Goal: Task Accomplishment & Management: Manage account settings

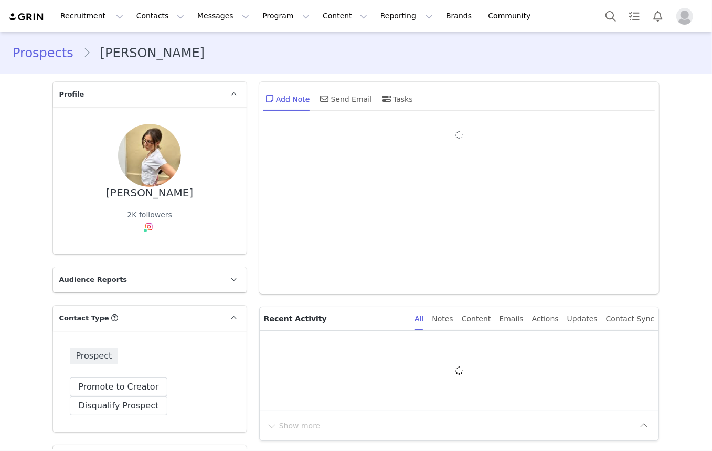
type input "+1 ([GEOGRAPHIC_DATA])"
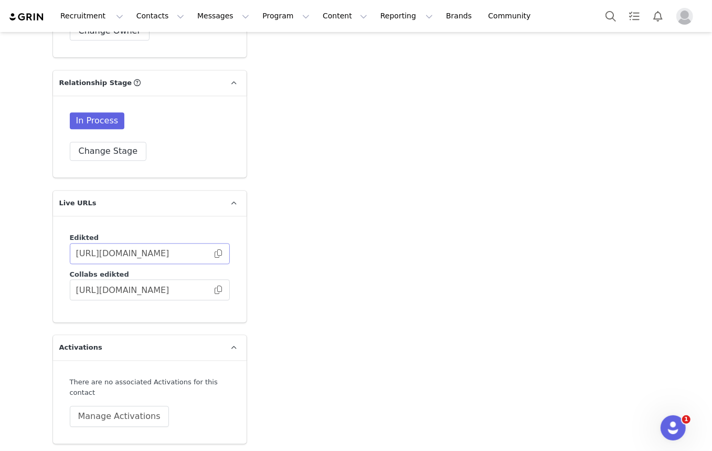
scroll to position [1757, 0]
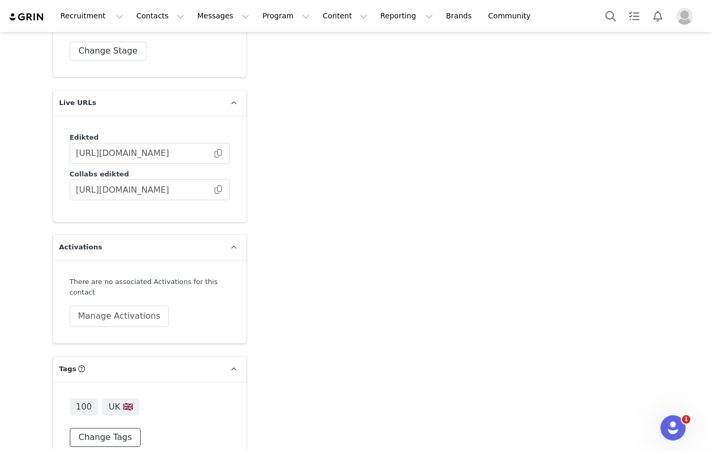
click at [125, 428] on button "Change Tags" at bounding box center [105, 437] width 71 height 19
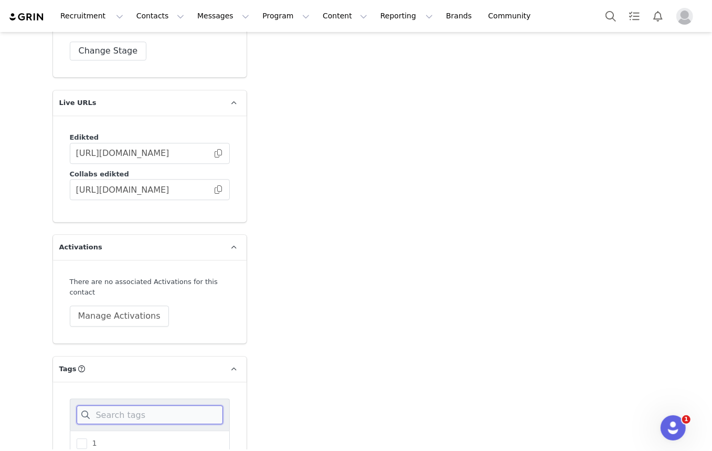
click at [140, 405] on input at bounding box center [150, 414] width 146 height 19
drag, startPoint x: 177, startPoint y: 370, endPoint x: 123, endPoint y: 425, distance: 76.8
click at [141, 430] on div "1 post" at bounding box center [150, 443] width 160 height 26
click at [79, 438] on span at bounding box center [82, 443] width 10 height 10
click at [87, 438] on input "1 post" at bounding box center [87, 438] width 0 height 0
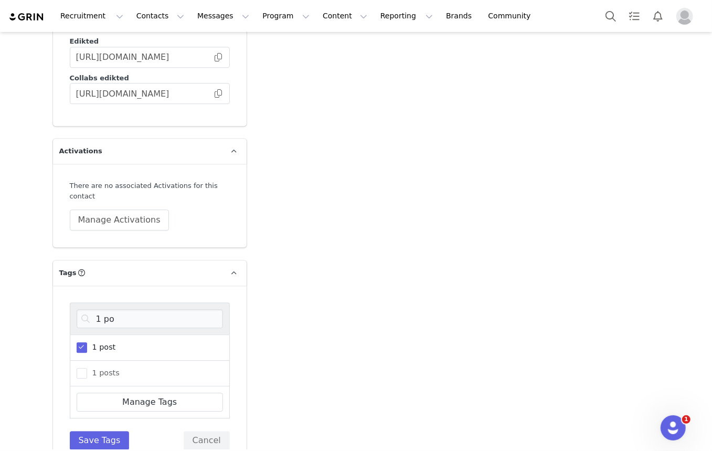
scroll to position [1857, 0]
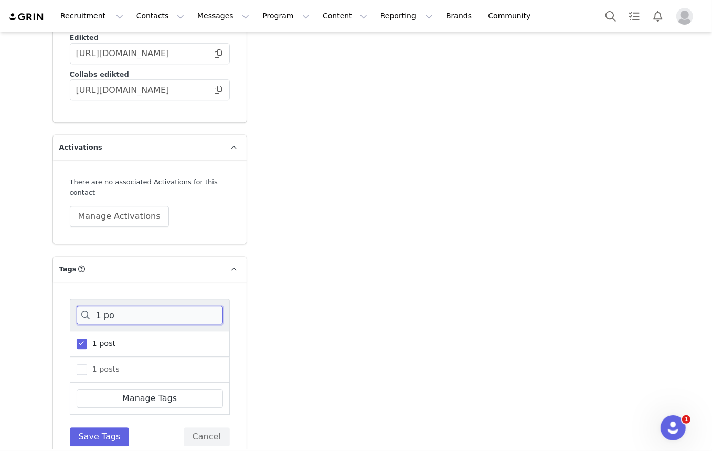
click at [130, 305] on input "1 po" at bounding box center [150, 314] width 146 height 19
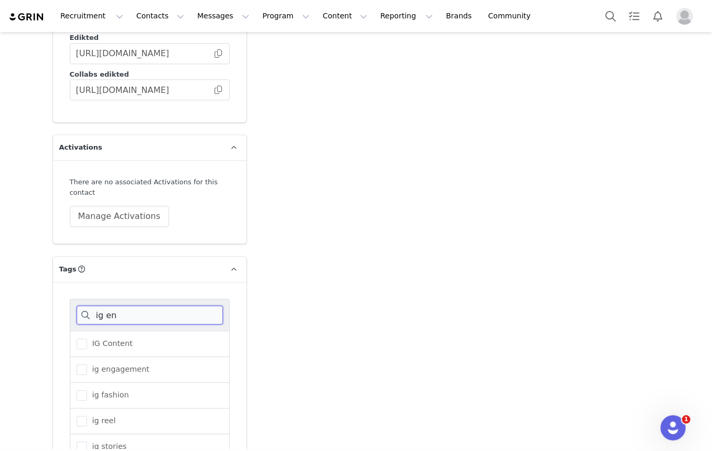
scroll to position [1831, 0]
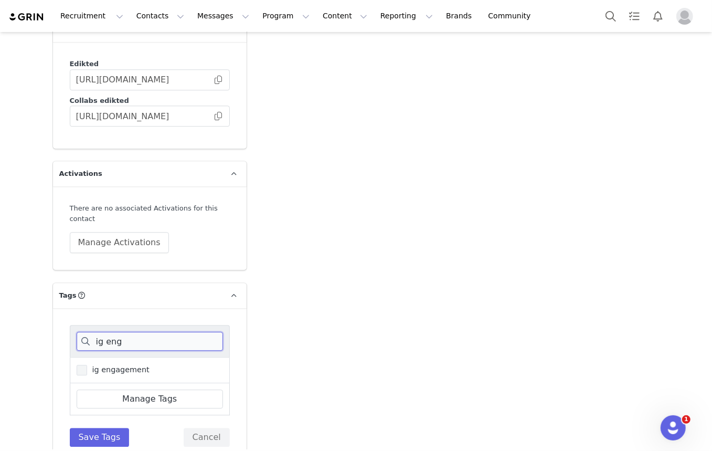
type input "ig eng"
click at [84, 364] on label "ig engagement" at bounding box center [113, 370] width 73 height 13
click at [87, 365] on input "ig engagement" at bounding box center [87, 365] width 0 height 0
click at [89, 403] on div "ig eng ig engagement Manage Tags Save Tags Cancel" at bounding box center [150, 386] width 160 height 122
click at [106, 428] on button "Save Tags" at bounding box center [100, 437] width 60 height 19
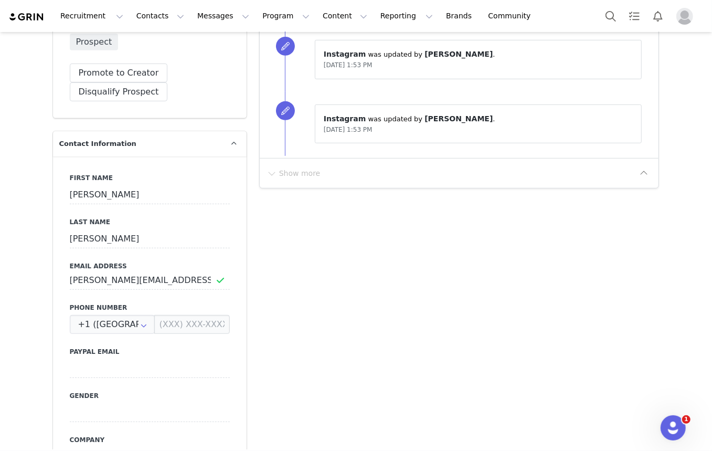
scroll to position [0, 0]
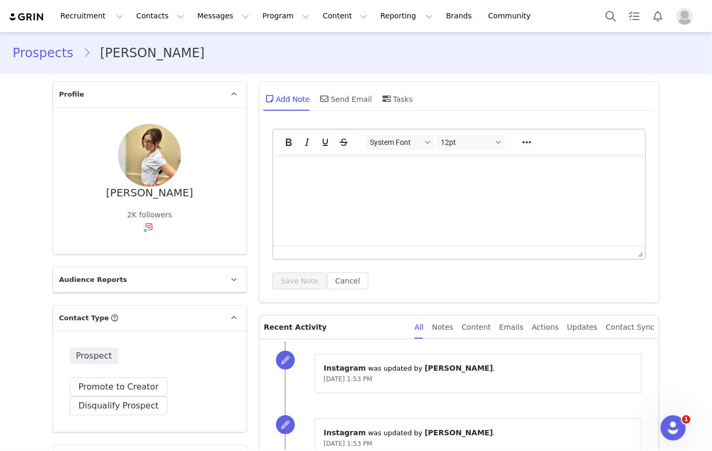
drag, startPoint x: 368, startPoint y: 359, endPoint x: 350, endPoint y: 102, distance: 257.2
click at [337, 107] on div "Send Email" at bounding box center [345, 98] width 54 height 25
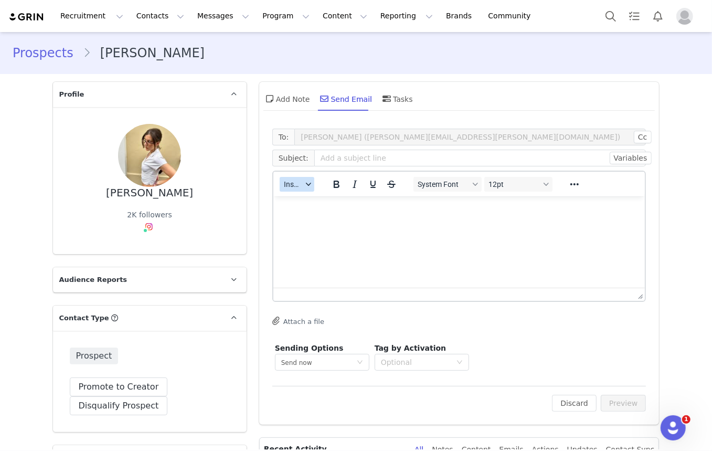
click at [304, 185] on div "button" at bounding box center [308, 184] width 8 height 5
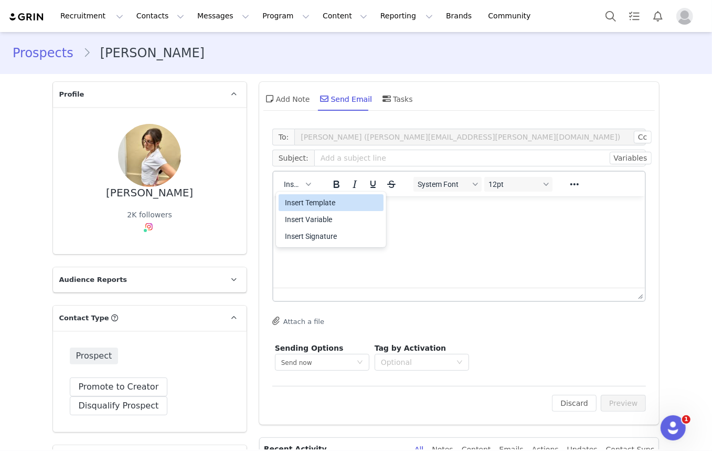
click at [305, 196] on div "Insert Template" at bounding box center [332, 202] width 94 height 13
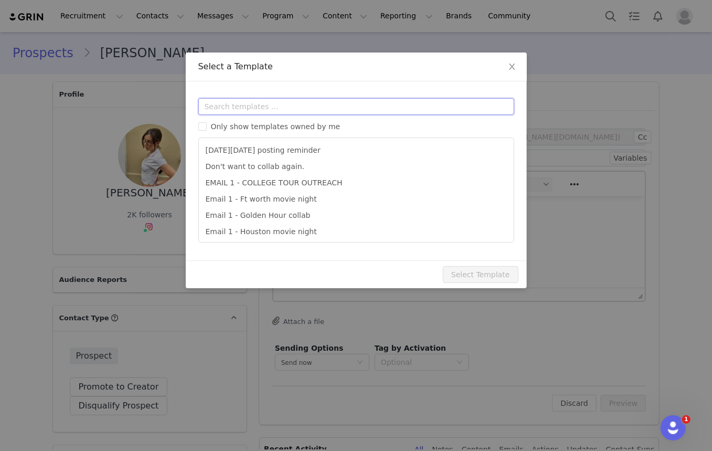
click at [299, 107] on input "text" at bounding box center [356, 106] width 316 height 17
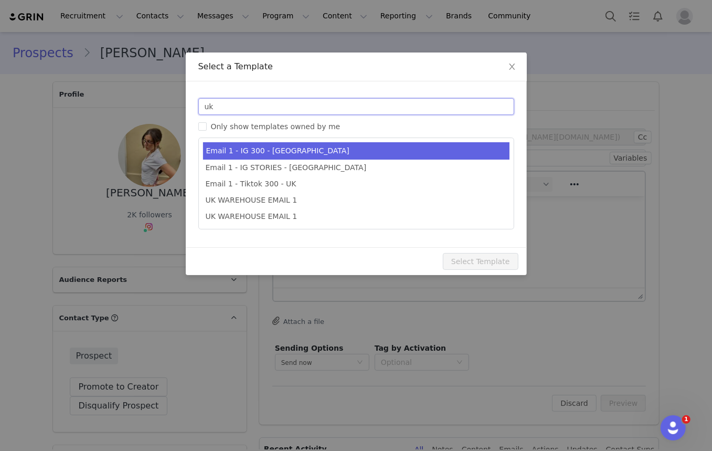
type input "uk"
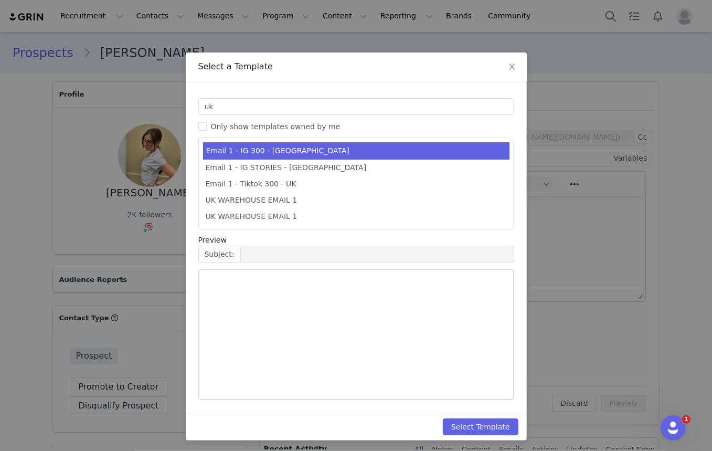
type input "Collab with Edikted"
click at [325, 145] on li "Email 1 - IG 300 - [GEOGRAPHIC_DATA]" at bounding box center [356, 150] width 306 height 17
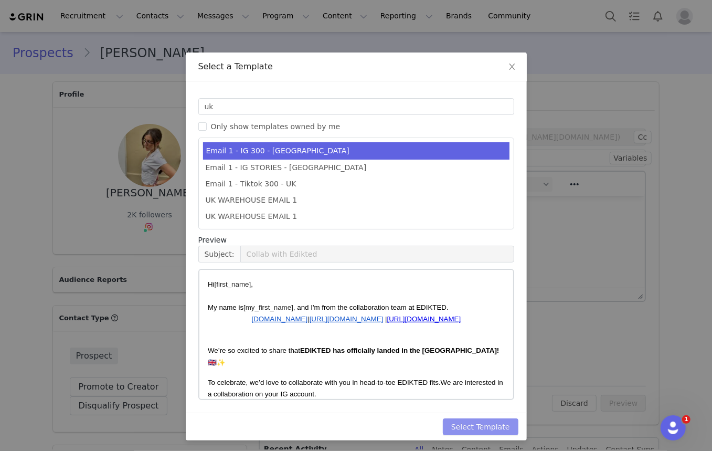
click at [489, 425] on button "Select Template" at bounding box center [481, 426] width 76 height 17
type input "Collab with Edikted"
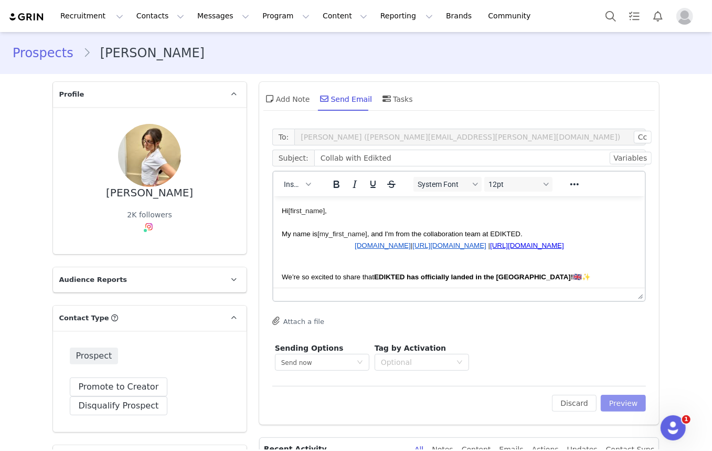
click at [619, 403] on button "Preview" at bounding box center [624, 403] width 46 height 17
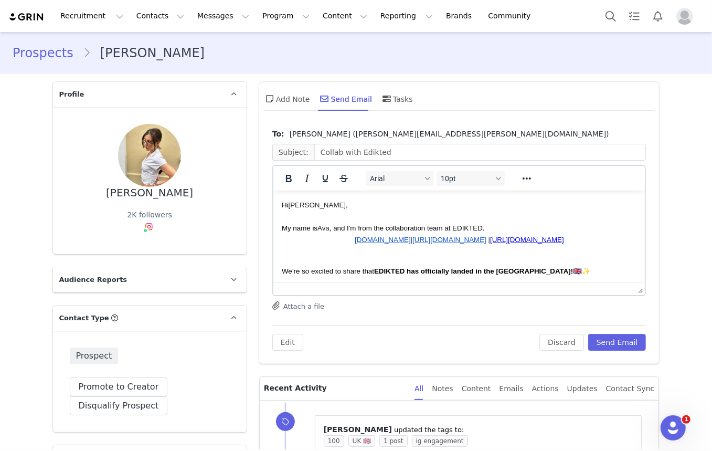
click at [459, 214] on p "Rich Text Area. Press ALT-0 for help." at bounding box center [458, 216] width 355 height 12
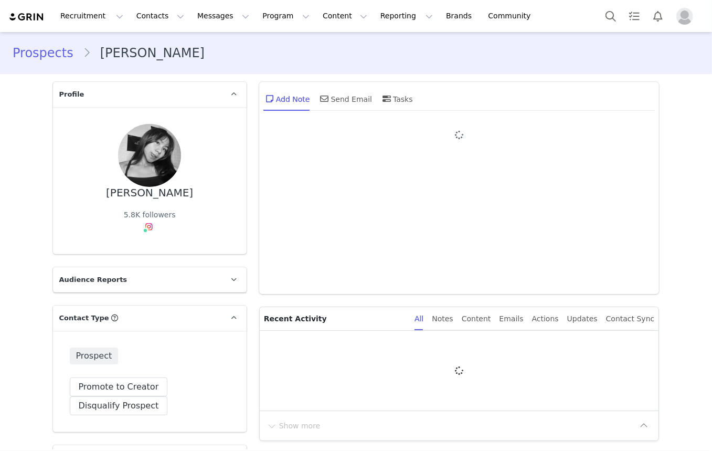
type input "+1 ([GEOGRAPHIC_DATA])"
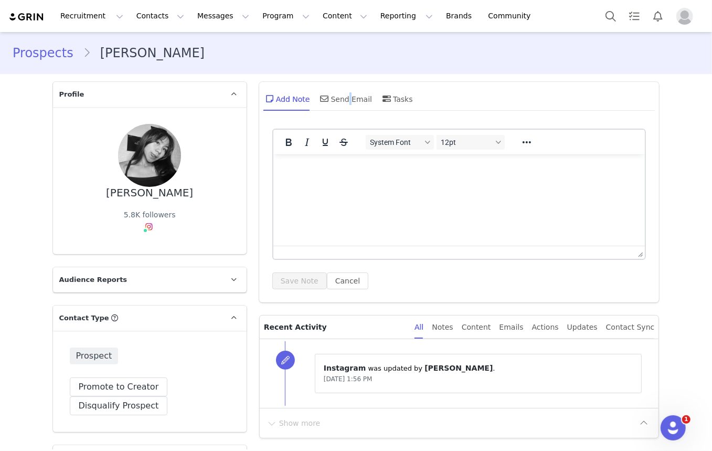
drag, startPoint x: 343, startPoint y: 102, endPoint x: 339, endPoint y: 114, distance: 12.0
click at [344, 100] on div "Send Email" at bounding box center [345, 98] width 54 height 25
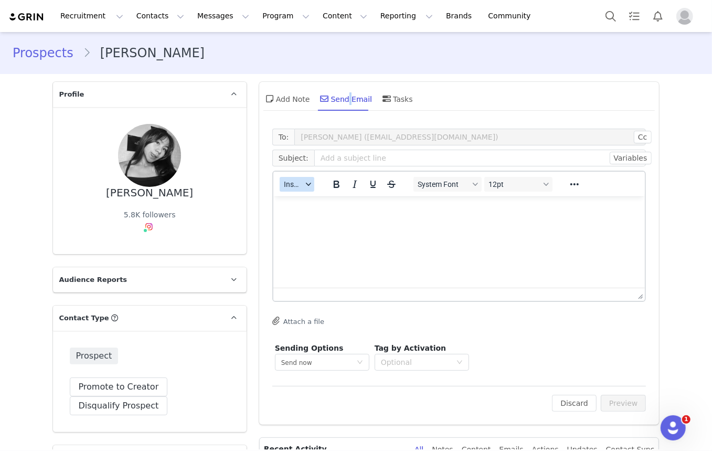
click at [305, 183] on icon "button" at bounding box center [307, 184] width 5 height 3
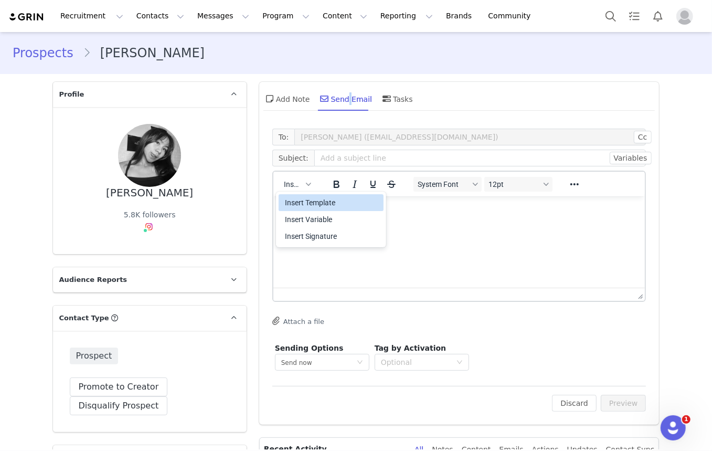
click at [318, 199] on div "Insert Template" at bounding box center [332, 202] width 94 height 13
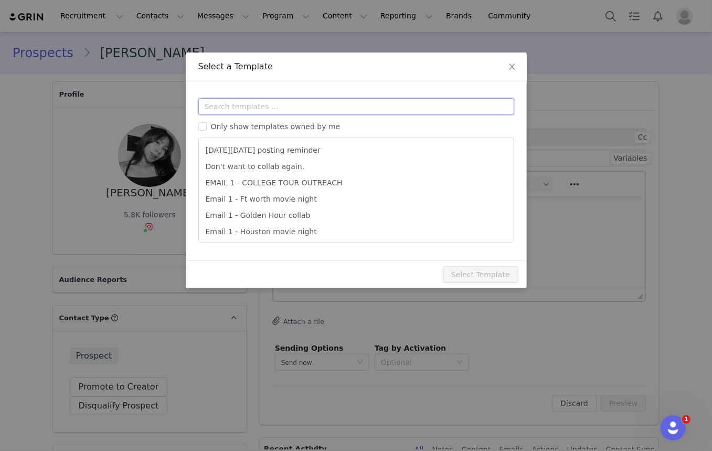
click at [377, 111] on input "text" at bounding box center [356, 106] width 316 height 17
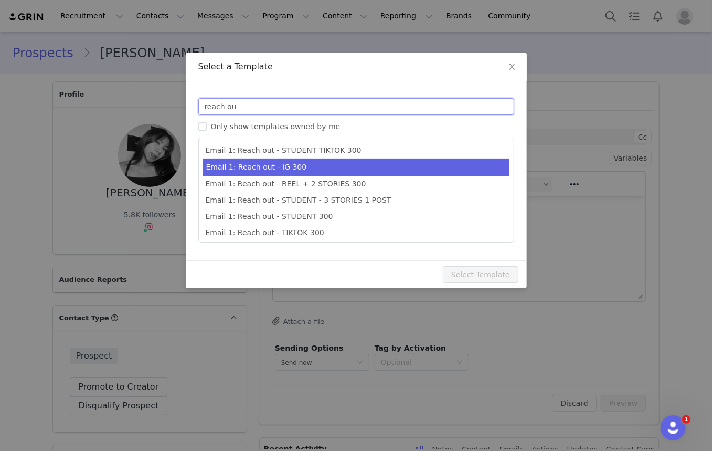
type input "reach ou"
type input "Collab with Edikted"
click at [357, 165] on li "Email 1: Reach out - IG 300" at bounding box center [356, 166] width 306 height 17
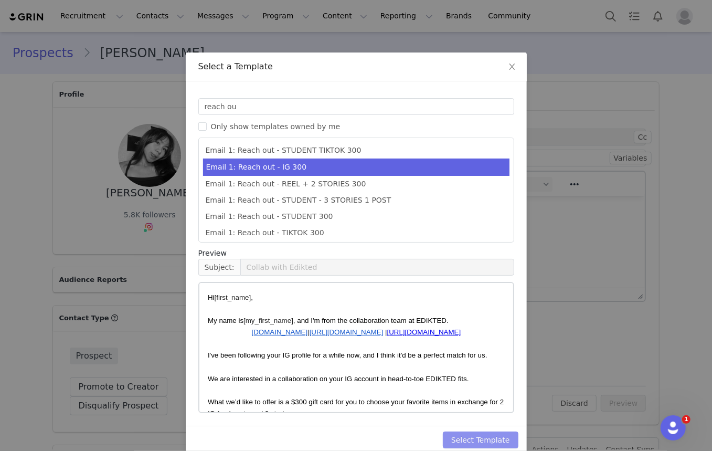
click at [481, 439] on button "Select Template" at bounding box center [481, 439] width 76 height 17
type input "Collab with Edikted"
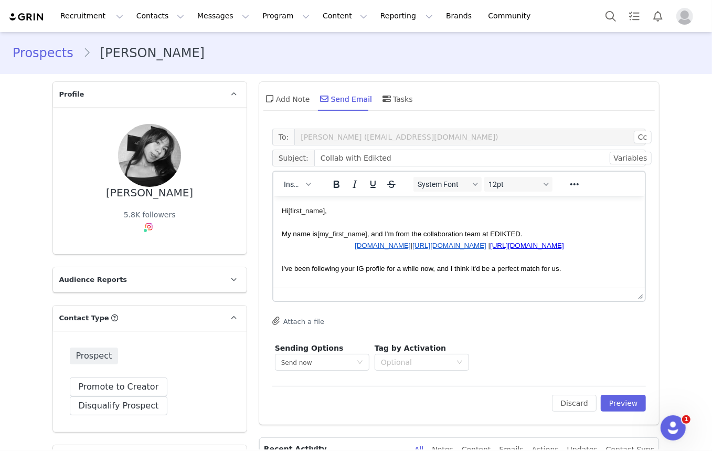
click at [599, 395] on div "Discard Preview" at bounding box center [599, 403] width 94 height 17
click at [622, 399] on button "Preview" at bounding box center [624, 403] width 46 height 17
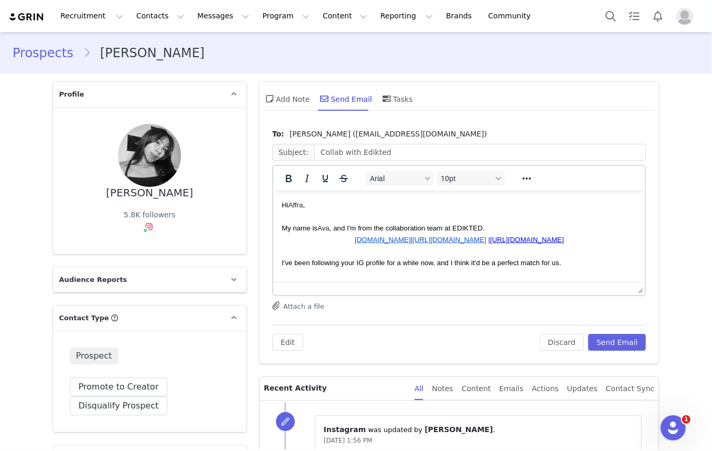
click at [528, 226] on p "My name is Ava , and I'm from the collaboration team at EDIKTED." at bounding box center [458, 227] width 355 height 12
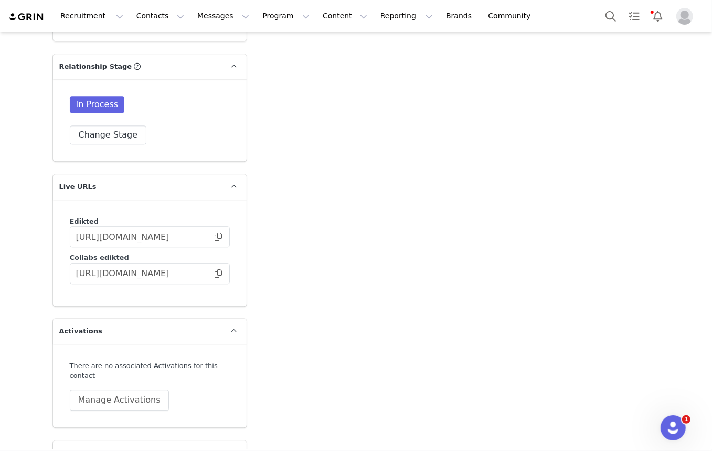
scroll to position [1757, 0]
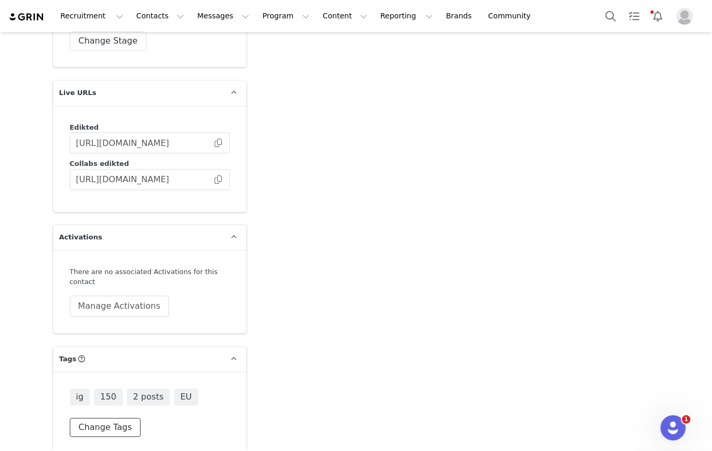
click at [98, 418] on button "Change Tags" at bounding box center [105, 427] width 71 height 19
click at [126, 396] on input at bounding box center [150, 404] width 146 height 19
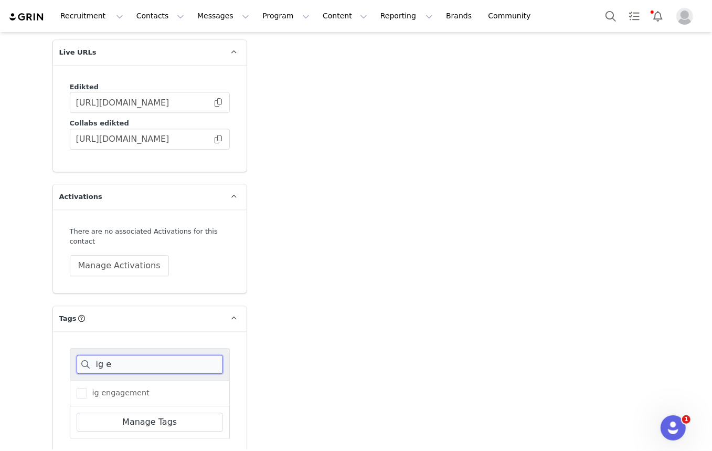
scroll to position [1831, 0]
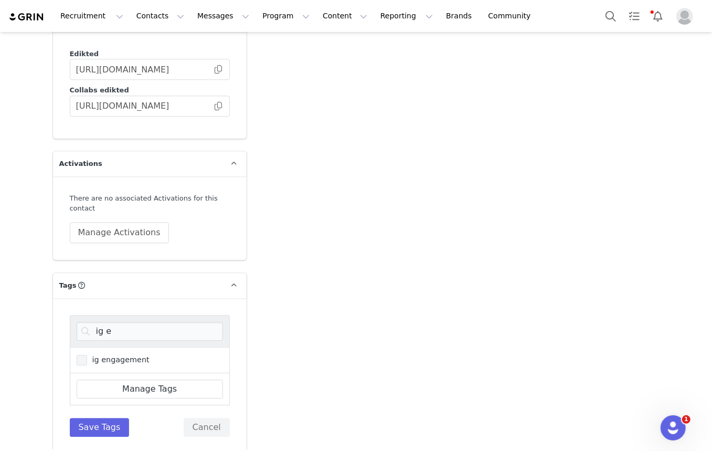
click at [127, 355] on span "ig engagement" at bounding box center [118, 360] width 62 height 10
click at [87, 355] on input "ig engagement" at bounding box center [87, 355] width 0 height 0
click at [126, 322] on input "ig e" at bounding box center [150, 331] width 146 height 19
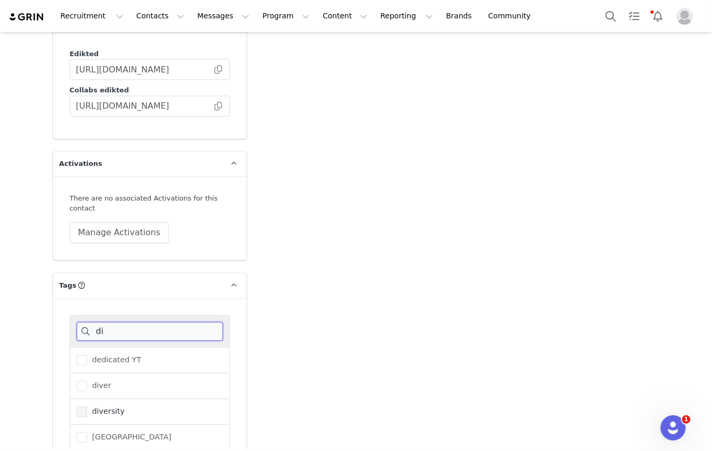
type input "di"
click at [111, 406] on span "diversity" at bounding box center [106, 411] width 38 height 10
click at [87, 406] on input "diversity" at bounding box center [87, 406] width 0 height 0
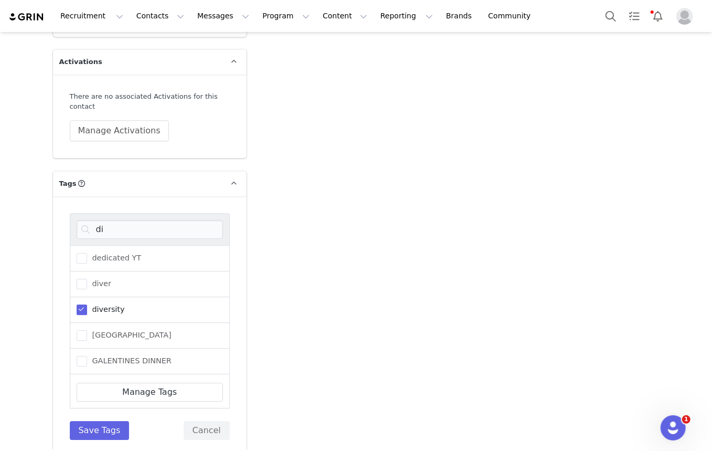
scroll to position [1936, 0]
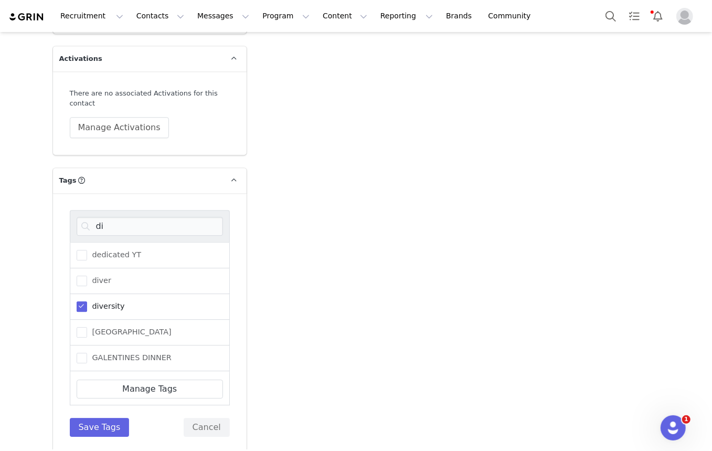
click at [83, 404] on div "di dedicated YT diver diversity edinburgh GALENTINES DINNER Indiana Indiana Uni…" at bounding box center [150, 323] width 160 height 227
drag, startPoint x: 90, startPoint y: 414, endPoint x: 94, endPoint y: 430, distance: 16.3
click at [91, 418] on button "Save Tags" at bounding box center [100, 427] width 60 height 19
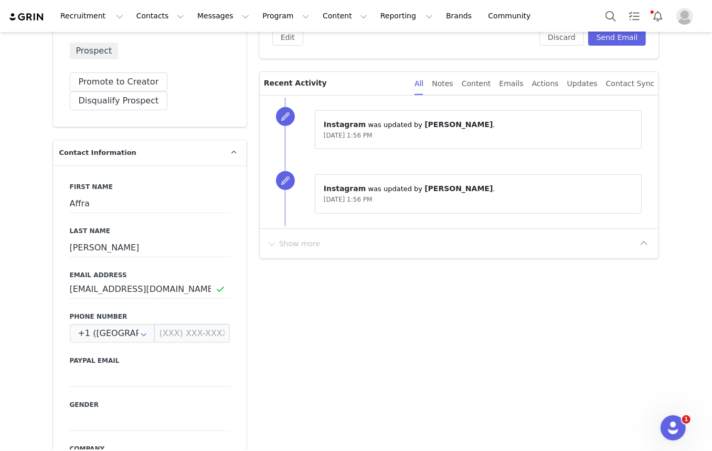
scroll to position [0, 0]
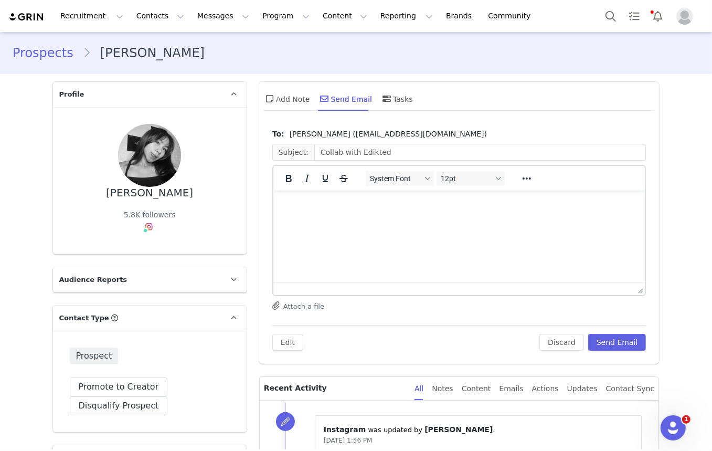
drag, startPoint x: 635, startPoint y: 257, endPoint x: 567, endPoint y: 5, distance: 260.5
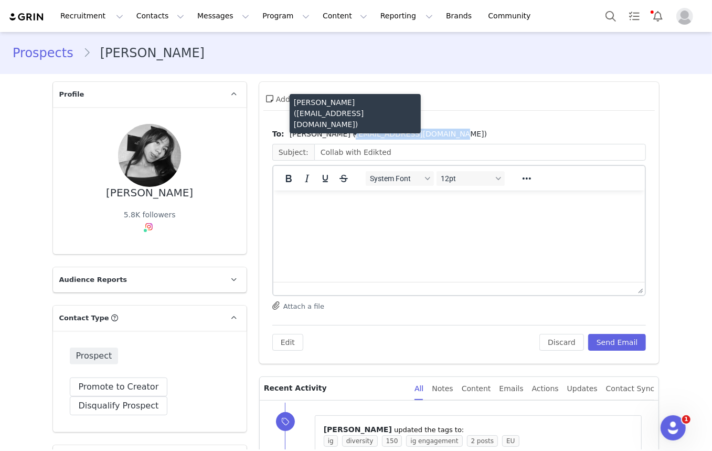
drag, startPoint x: 425, startPoint y: 136, endPoint x: 330, endPoint y: 139, distance: 95.0
click at [330, 139] on span "Affra Shanda (affrashanda2020@gmail.com)" at bounding box center [388, 134] width 197 height 11
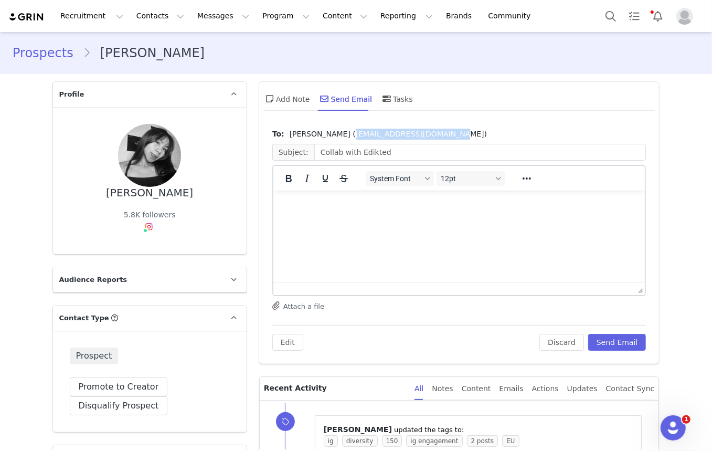
copy span "affrashanda2020@gmail.com"
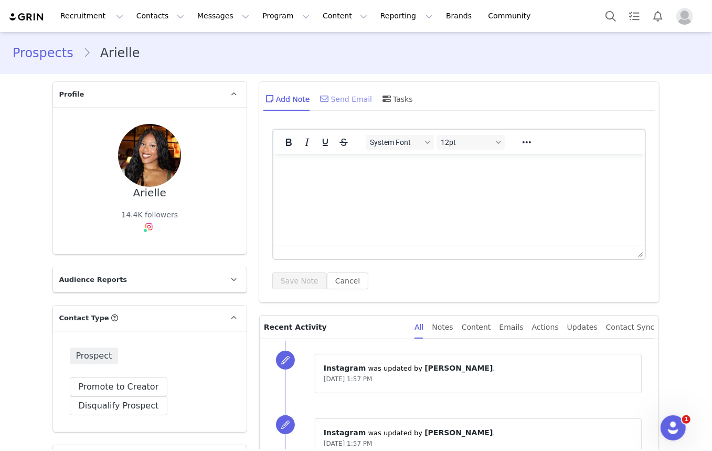
click at [334, 94] on div "Send Email" at bounding box center [345, 98] width 54 height 25
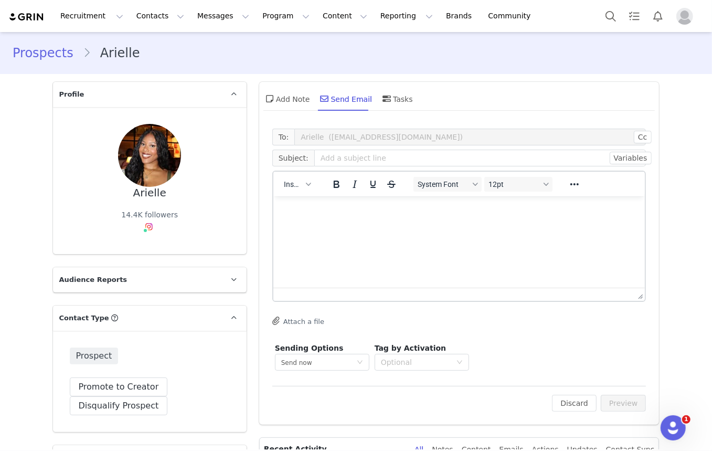
drag, startPoint x: 292, startPoint y: 205, endPoint x: 574, endPoint y: 376, distance: 330.3
click at [292, 205] on p "Rich Text Area. Press ALT-0 for help." at bounding box center [458, 210] width 355 height 12
click at [302, 180] on button "Insert" at bounding box center [297, 184] width 35 height 15
click at [327, 204] on div "Insert Template" at bounding box center [332, 202] width 94 height 13
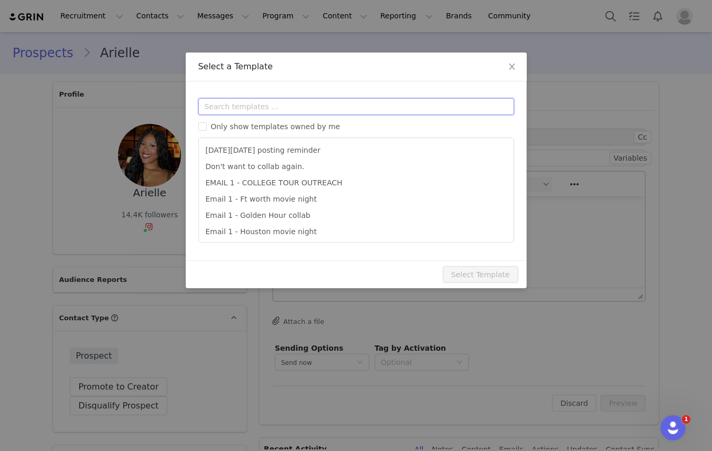
click at [360, 112] on input "text" at bounding box center [356, 106] width 316 height 17
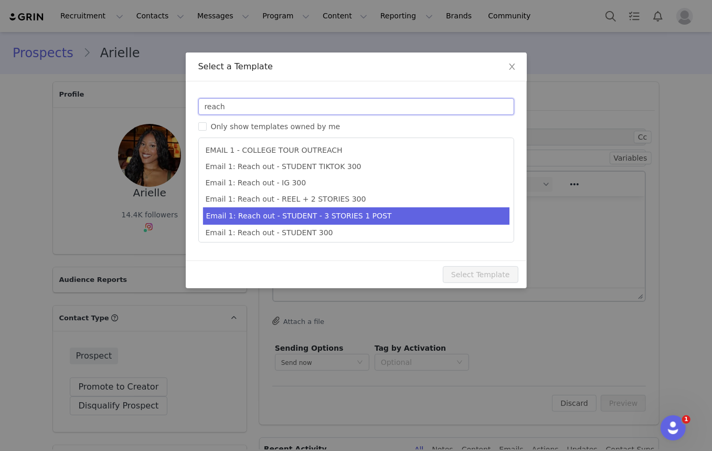
type input "reach"
click at [312, 184] on li "Email 1: Reach out - IG 300" at bounding box center [356, 183] width 306 height 16
type input "Collab with Edikted"
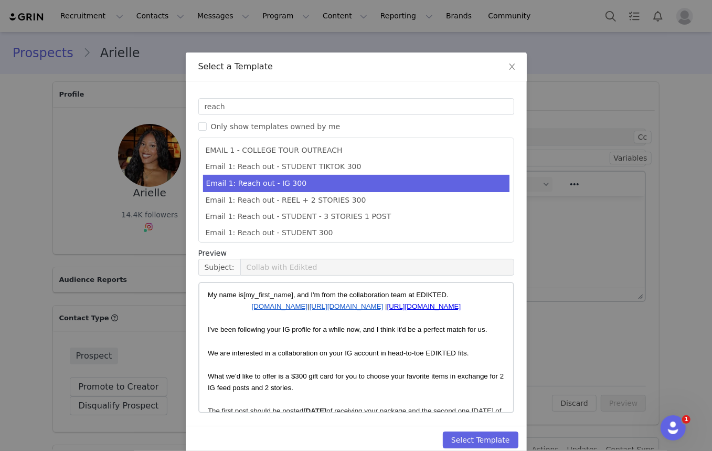
scroll to position [47, 0]
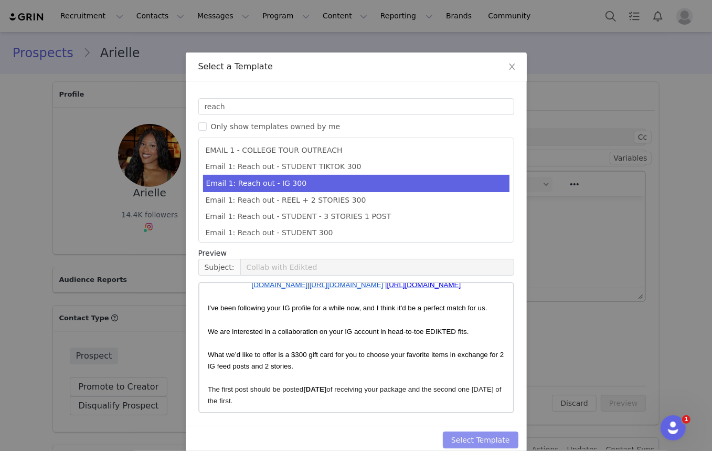
drag, startPoint x: 493, startPoint y: 433, endPoint x: 606, endPoint y: 421, distance: 114.0
click at [493, 433] on button "Select Template" at bounding box center [481, 439] width 76 height 17
type input "Collab with Edikted"
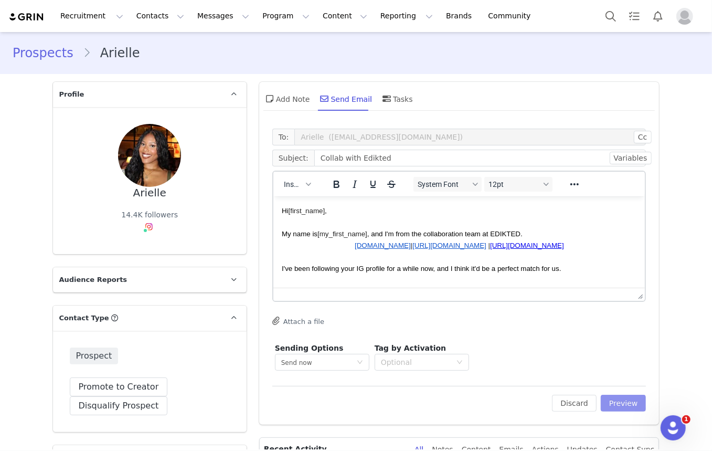
click at [621, 399] on button "Preview" at bounding box center [624, 403] width 46 height 17
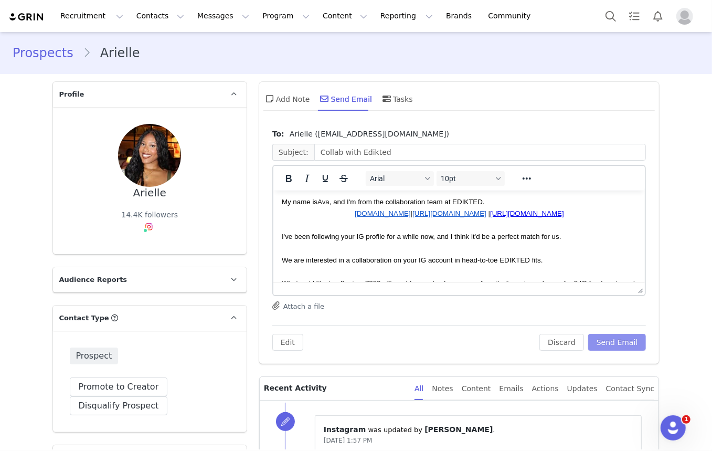
scroll to position [95, 0]
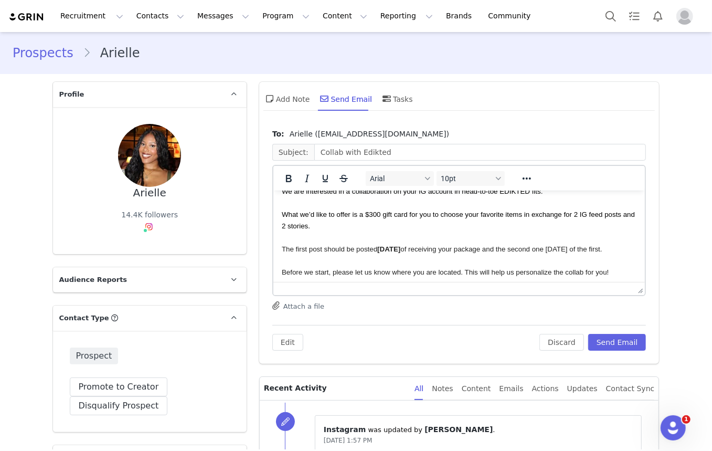
click at [373, 218] on p "What we’d like to offer is a $300 gift card for you to choose your favorite ite…" at bounding box center [458, 219] width 355 height 23
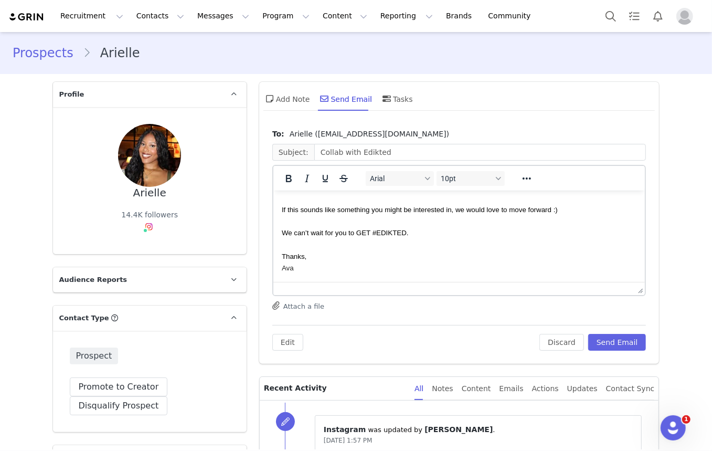
scroll to position [0, 0]
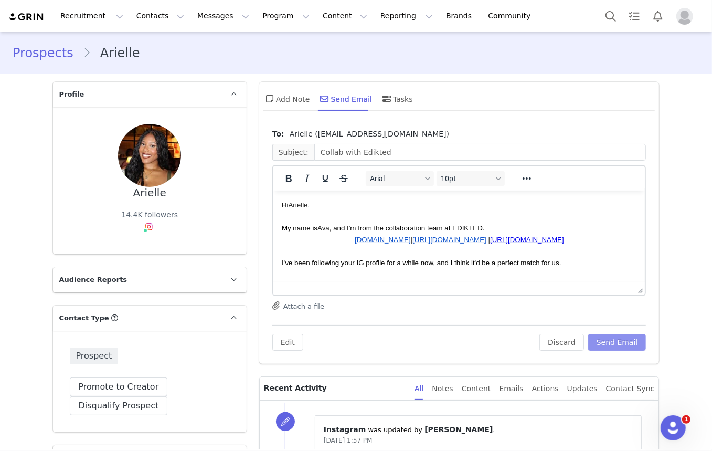
click at [622, 342] on button "Send Email" at bounding box center [617, 342] width 58 height 17
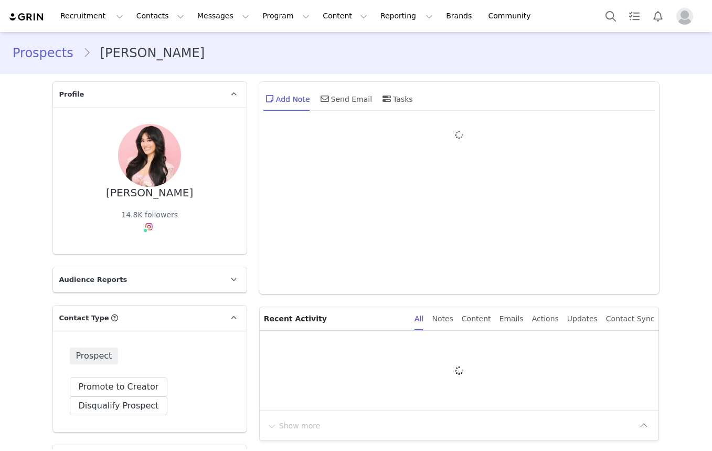
type input "+1 ([GEOGRAPHIC_DATA])"
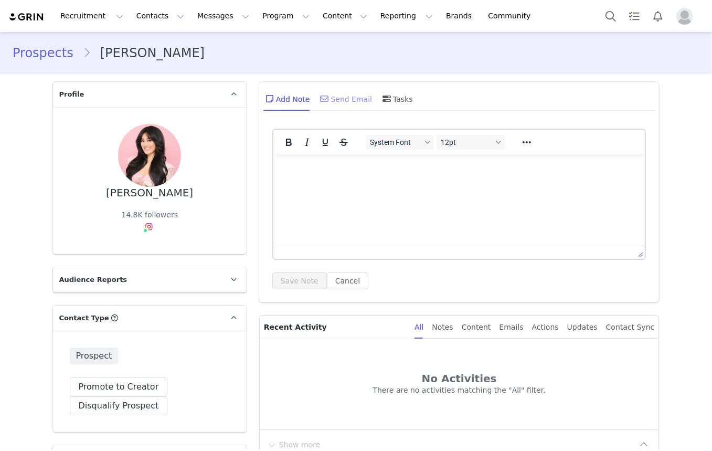
click at [346, 94] on div "Send Email" at bounding box center [345, 98] width 54 height 25
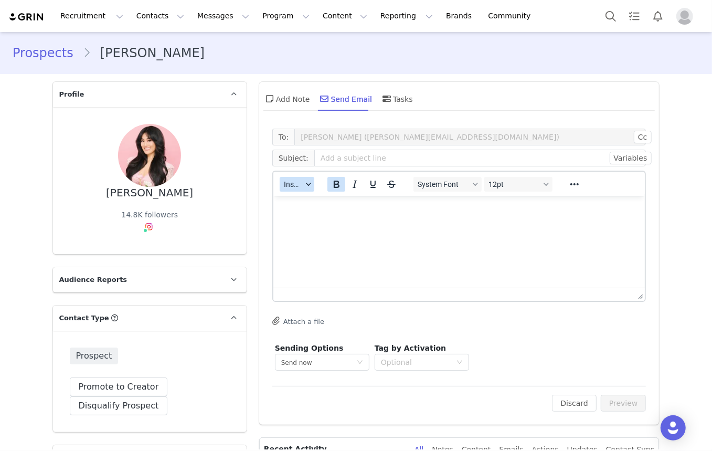
click at [299, 180] on button "Insert" at bounding box center [297, 184] width 35 height 15
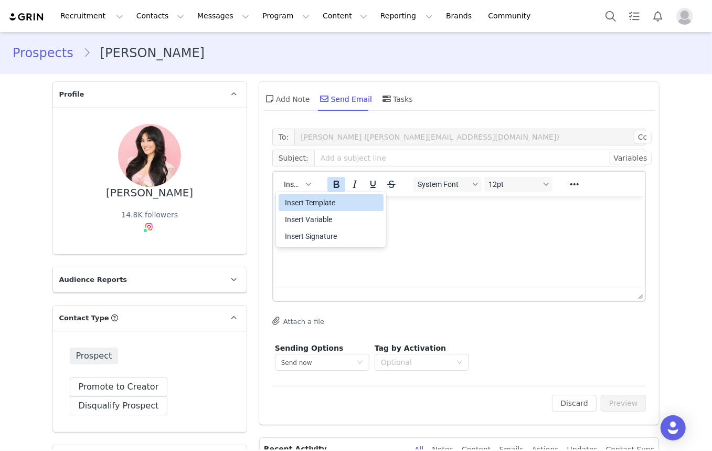
click at [342, 199] on div "Insert Template" at bounding box center [332, 202] width 94 height 13
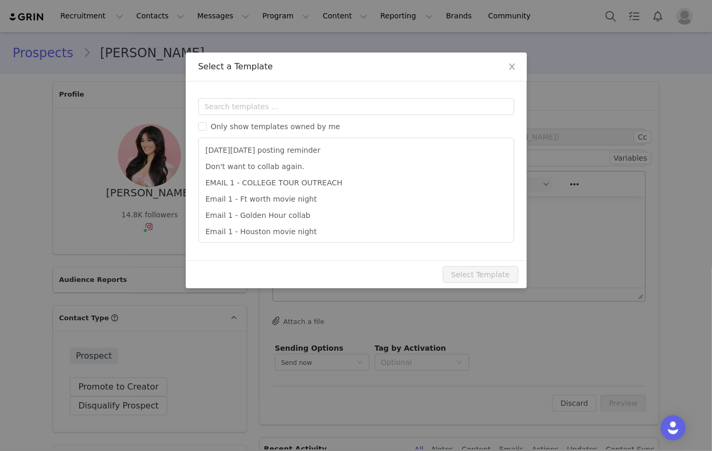
click at [362, 109] on input "text" at bounding box center [356, 106] width 316 height 17
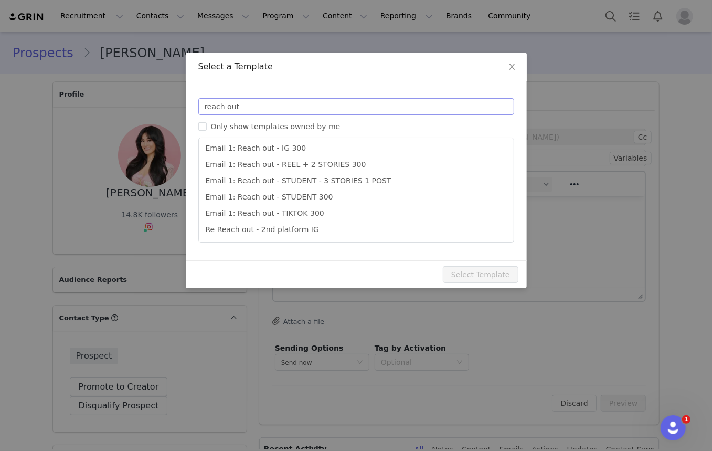
scroll to position [18, 0]
click at [374, 105] on input "reach out" at bounding box center [356, 106] width 316 height 17
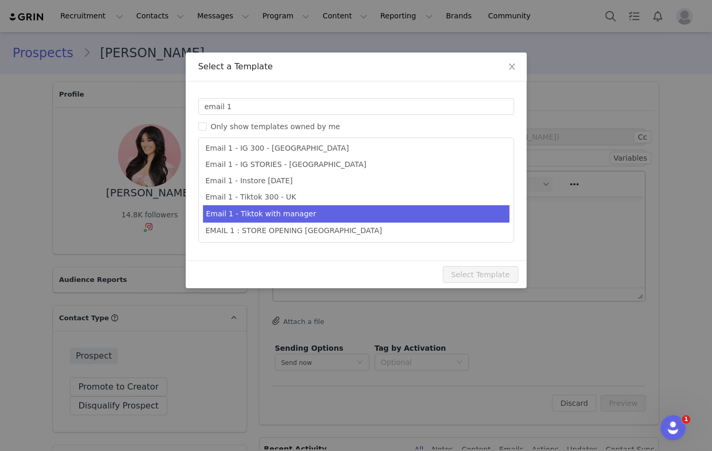
scroll to position [68, 0]
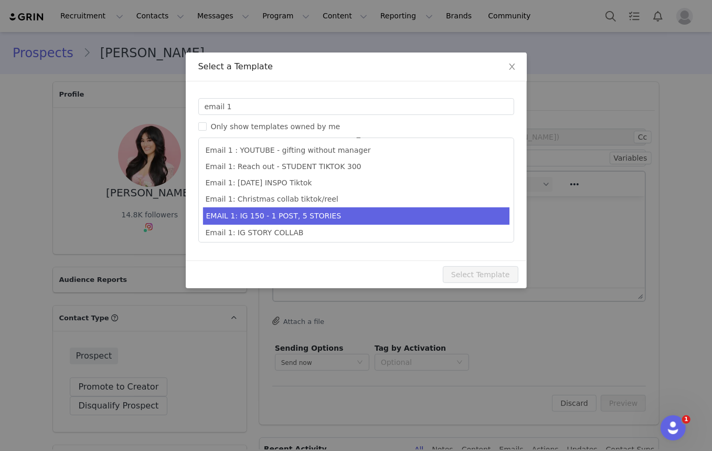
type input "email 1"
click at [418, 212] on li "EMAIL 1: IG 150 - 1 POST, 5 STORIES" at bounding box center [356, 215] width 306 height 17
type input "Collab with Edikted"
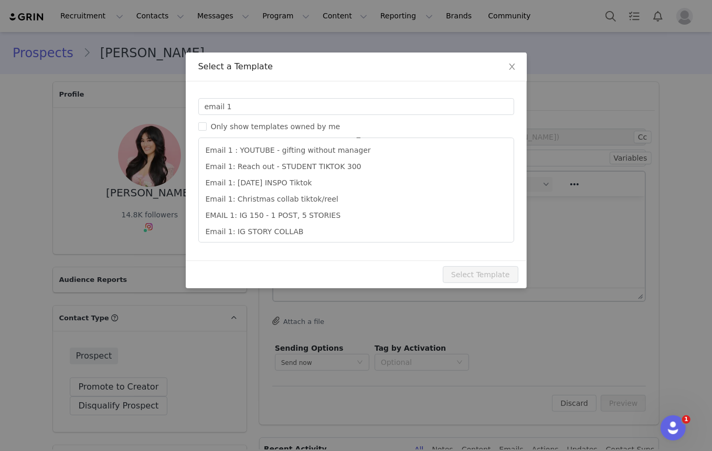
scroll to position [163, 0]
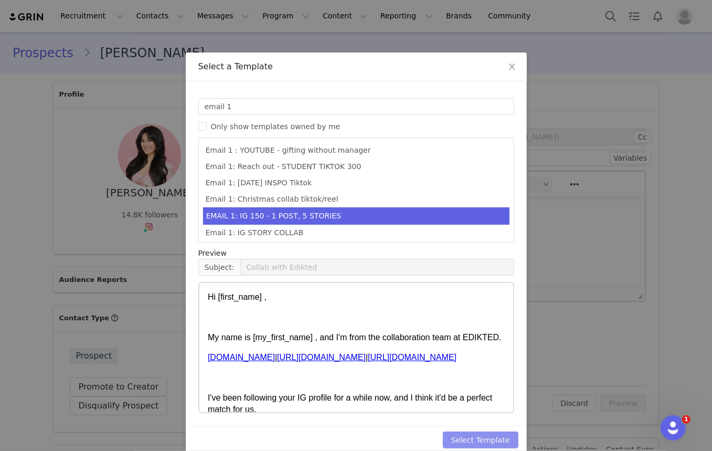
click at [500, 438] on button "Select Template" at bounding box center [481, 439] width 76 height 17
type input "Collab with Edikted"
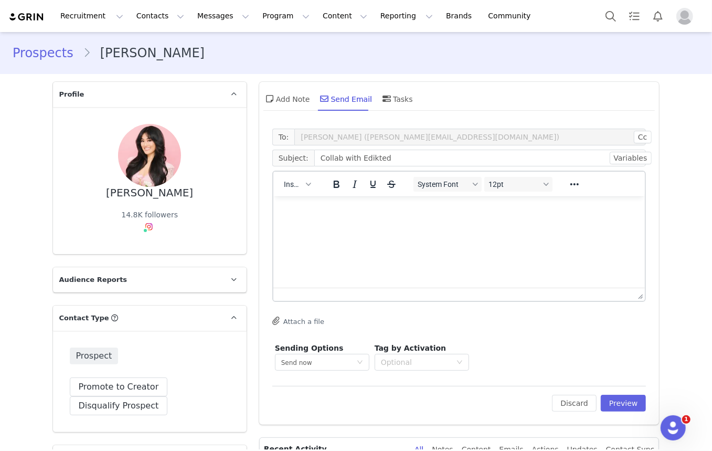
scroll to position [0, 0]
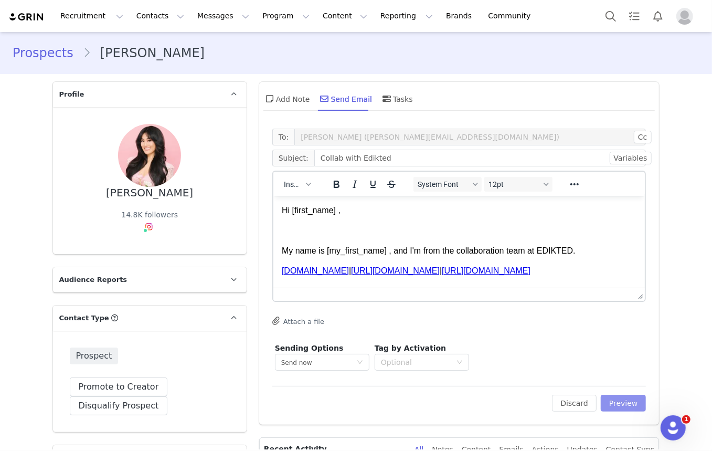
click at [611, 400] on button "Preview" at bounding box center [624, 403] width 46 height 17
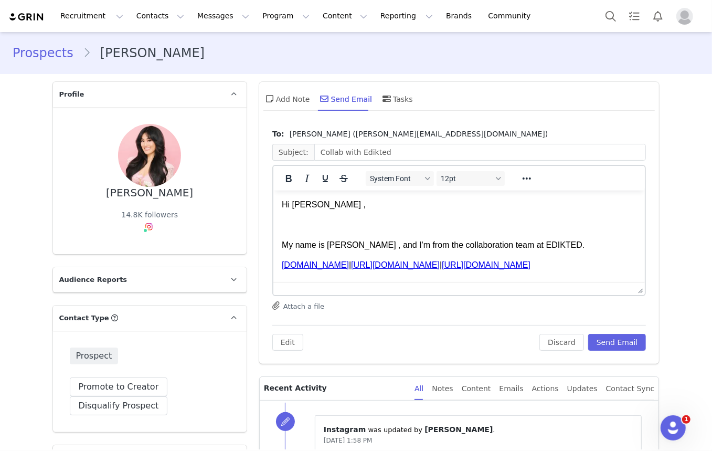
click at [323, 209] on p "Hi Michelle ," at bounding box center [458, 204] width 355 height 12
click at [343, 248] on p "My name is Ava , and I'm from the collaboration team at EDIKTED." at bounding box center [458, 245] width 355 height 12
click at [341, 248] on p "My name is Ava , and I'm from the collaboration team at EDIKTED." at bounding box center [458, 245] width 355 height 12
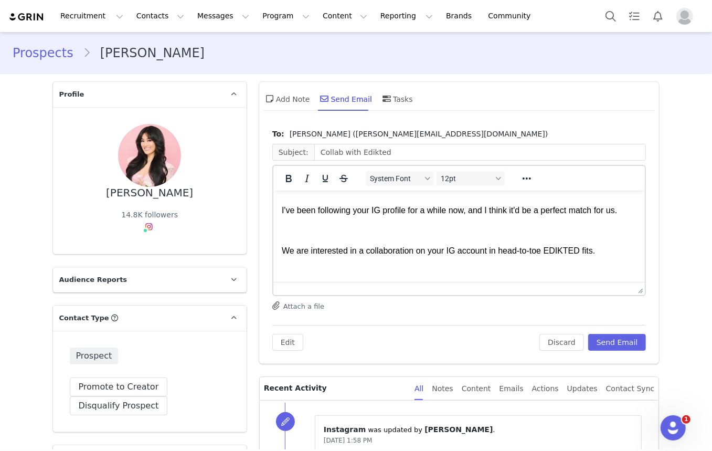
scroll to position [143, 0]
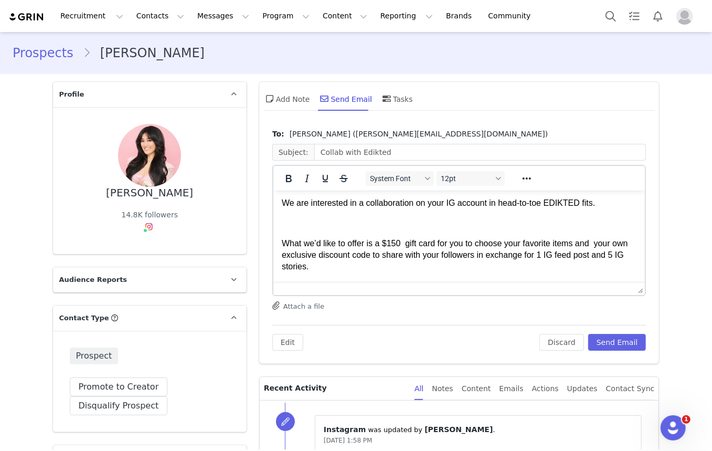
click at [404, 255] on p "What we’d like to offer is a $150 gift card for you to choose your favorite ite…" at bounding box center [458, 254] width 355 height 35
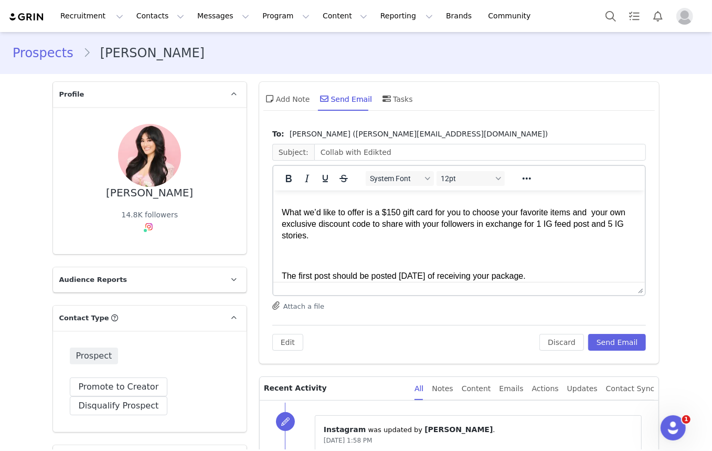
scroll to position [190, 0]
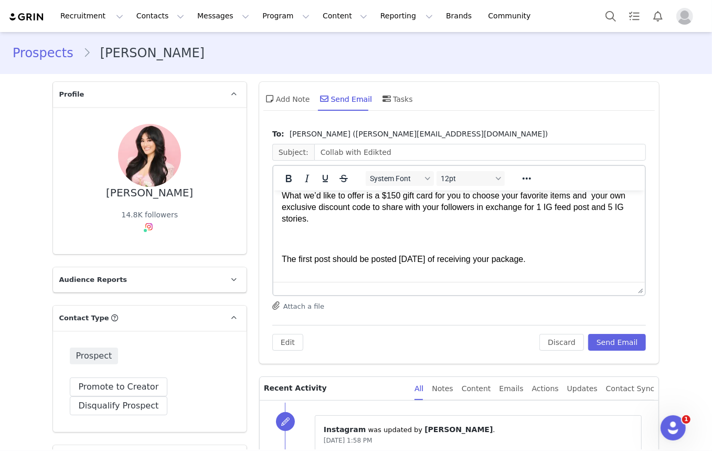
click at [608, 218] on p "What we’d like to offer is a $150 gift card for you to choose your favorite ite…" at bounding box center [458, 206] width 355 height 35
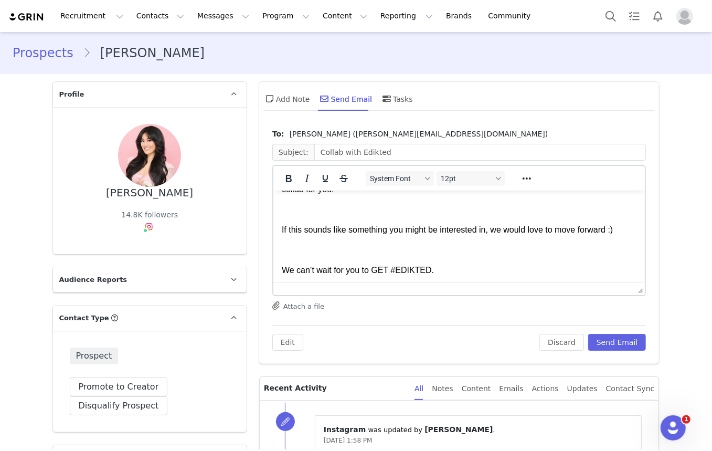
scroll to position [334, 0]
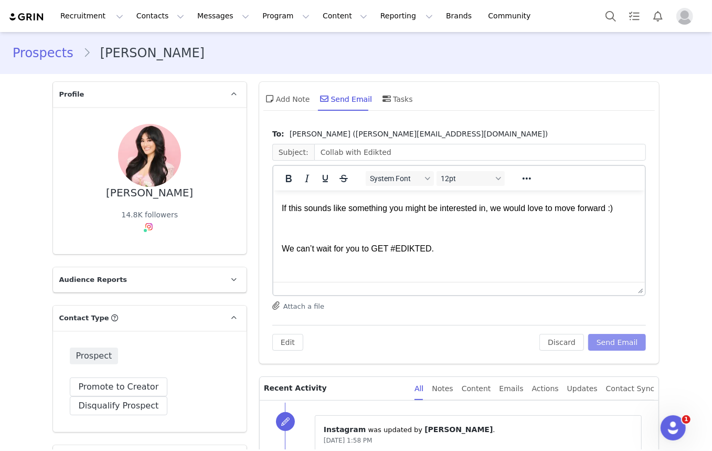
click at [610, 343] on button "Send Email" at bounding box center [617, 342] width 58 height 17
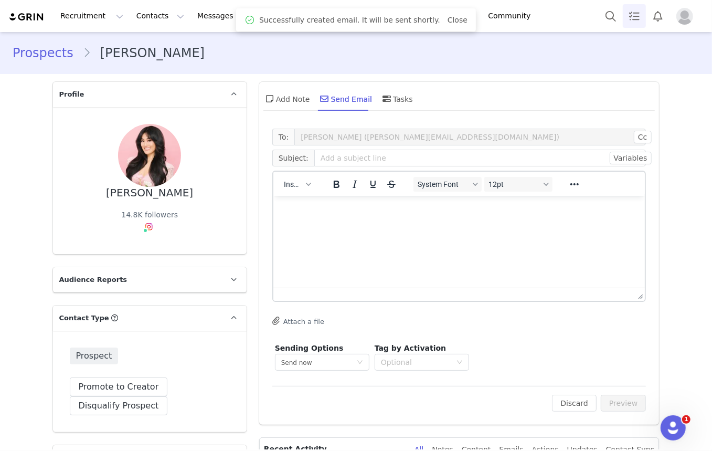
scroll to position [0, 0]
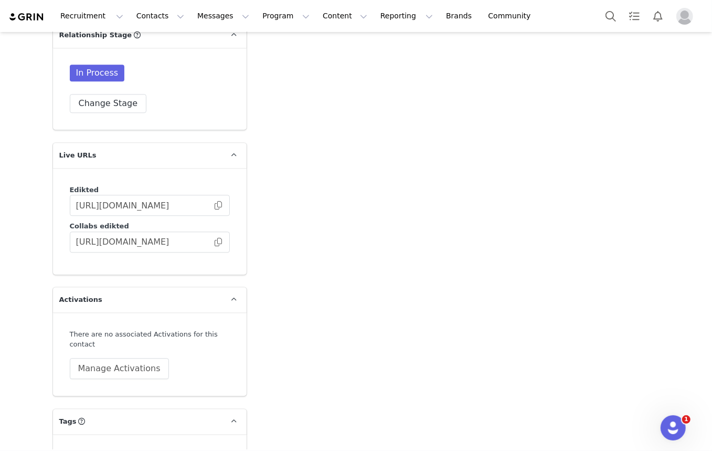
scroll to position [1757, 0]
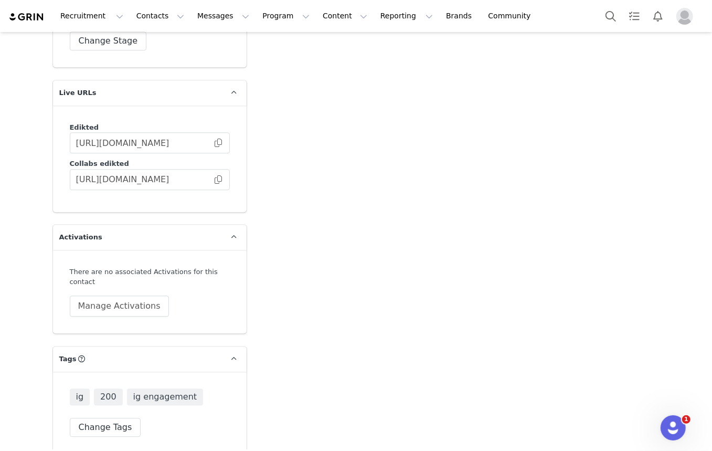
drag, startPoint x: 399, startPoint y: 290, endPoint x: 394, endPoint y: 376, distance: 86.2
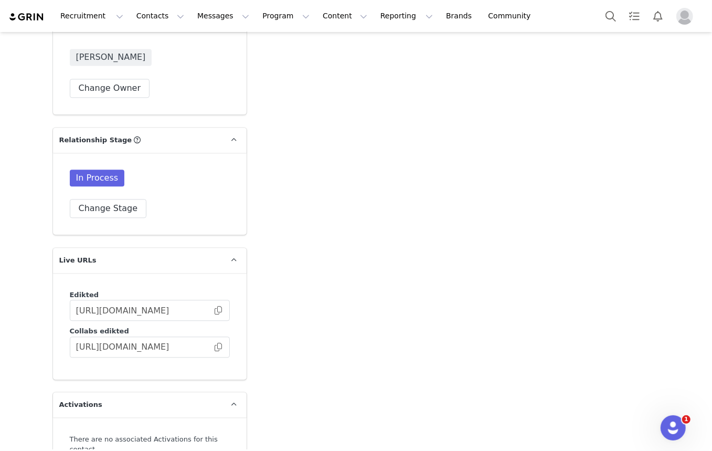
scroll to position [0, 0]
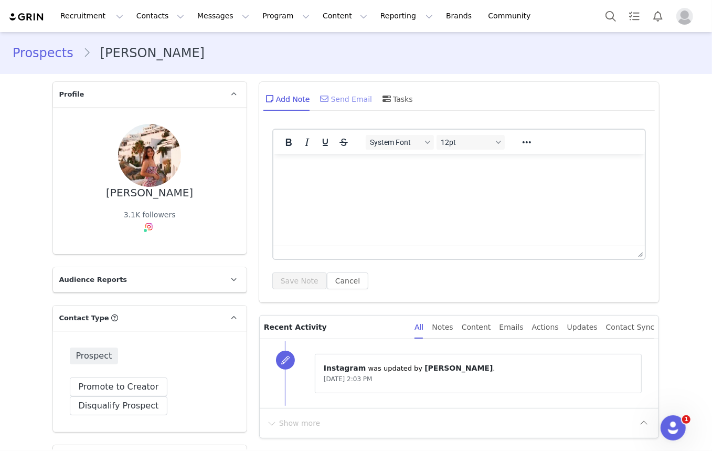
click at [335, 93] on div "Send Email" at bounding box center [345, 98] width 54 height 25
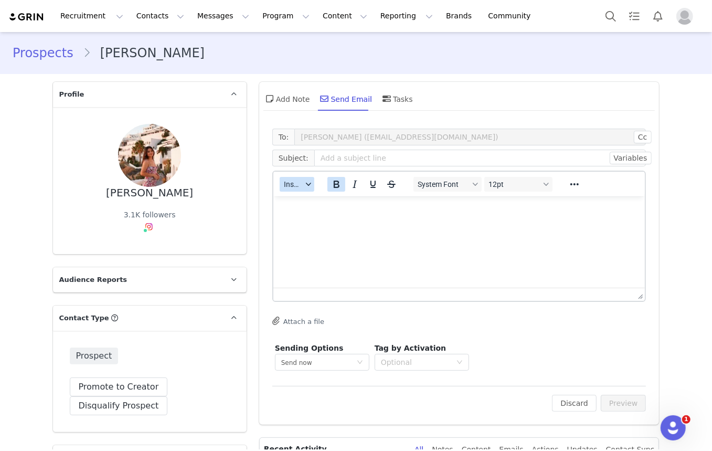
click at [280, 179] on button "Insert" at bounding box center [297, 184] width 35 height 15
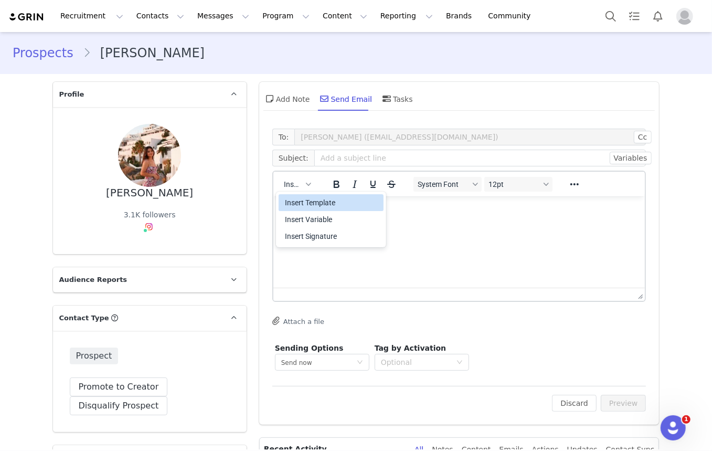
click at [338, 199] on div "Insert Template" at bounding box center [332, 202] width 94 height 13
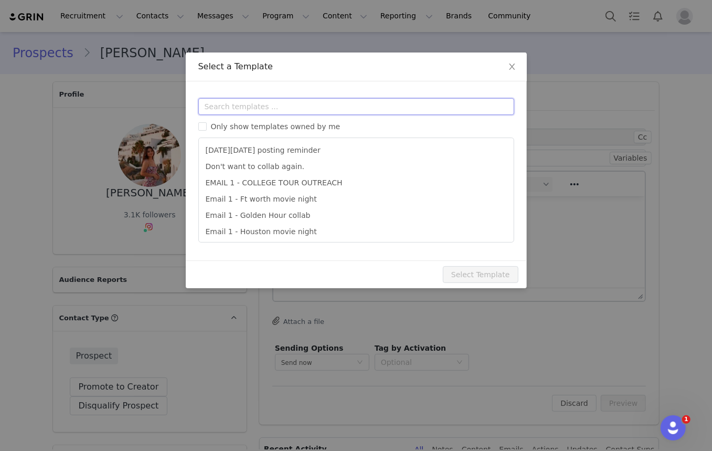
click at [325, 106] on input "text" at bounding box center [356, 106] width 316 height 17
type input "300"
click at [330, 199] on li "Email 1: Reach out - IG 300" at bounding box center [356, 199] width 306 height 16
type input "Collab with Edikted"
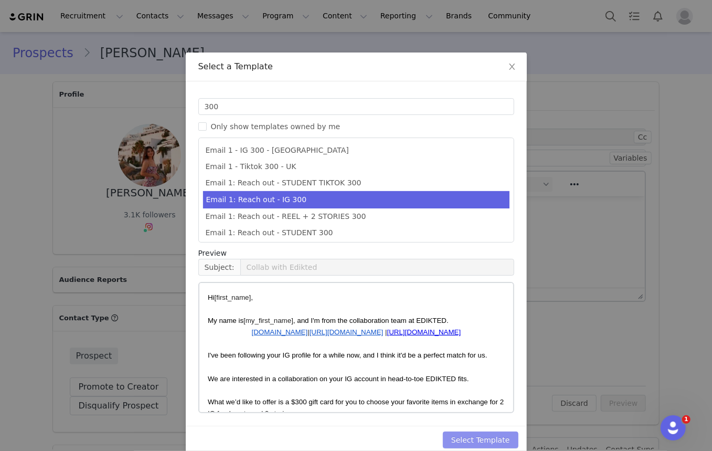
click at [487, 435] on button "Select Template" at bounding box center [481, 439] width 76 height 17
type input "Collab with Edikted"
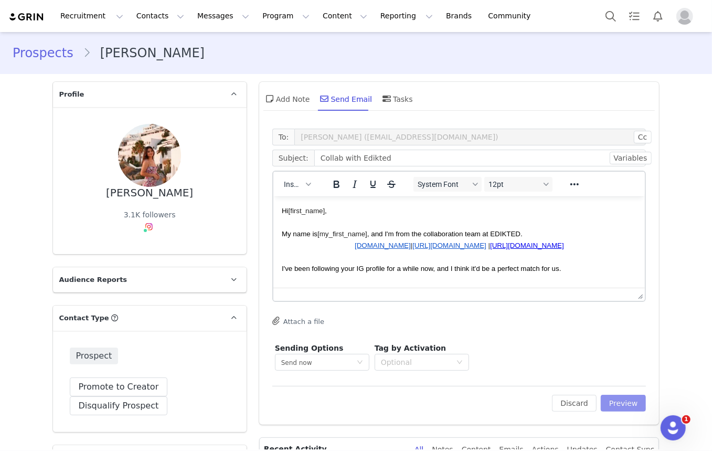
click at [630, 404] on button "Preview" at bounding box center [624, 403] width 46 height 17
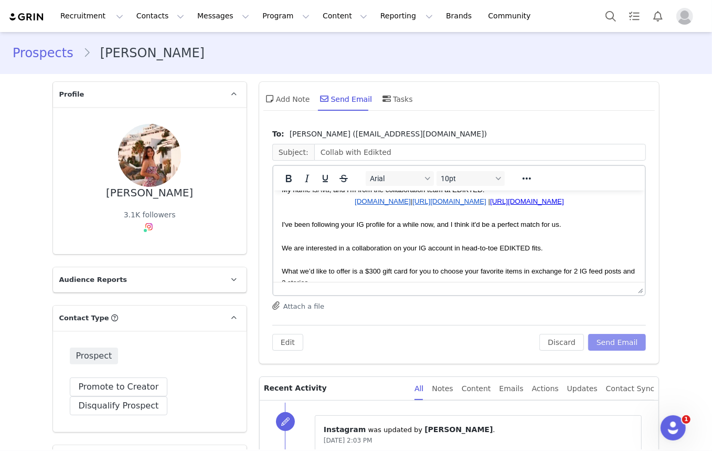
scroll to position [95, 0]
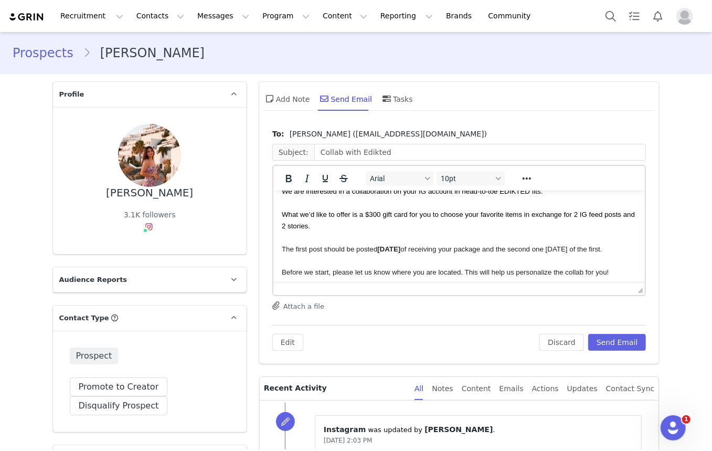
click at [371, 216] on span "What we’d like to offer is a $300 gift card for you to choose your favorite ite…" at bounding box center [458, 219] width 355 height 19
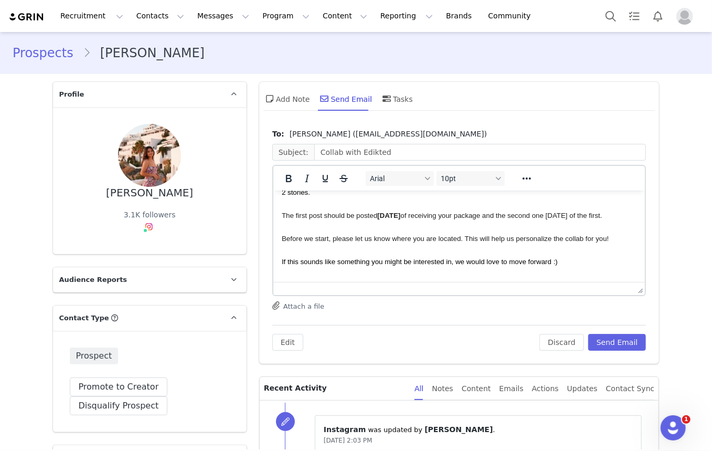
scroll to position [143, 0]
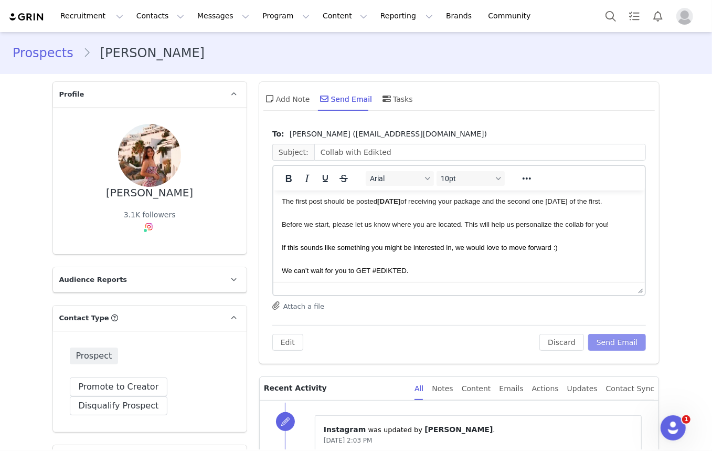
click at [598, 341] on button "Send Email" at bounding box center [617, 342] width 58 height 17
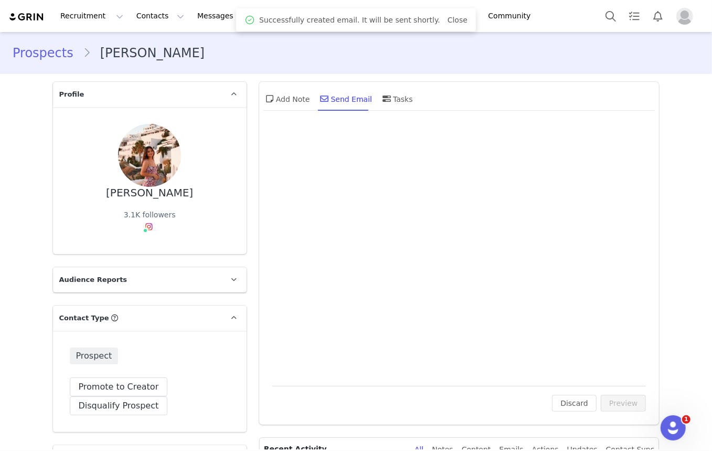
scroll to position [0, 0]
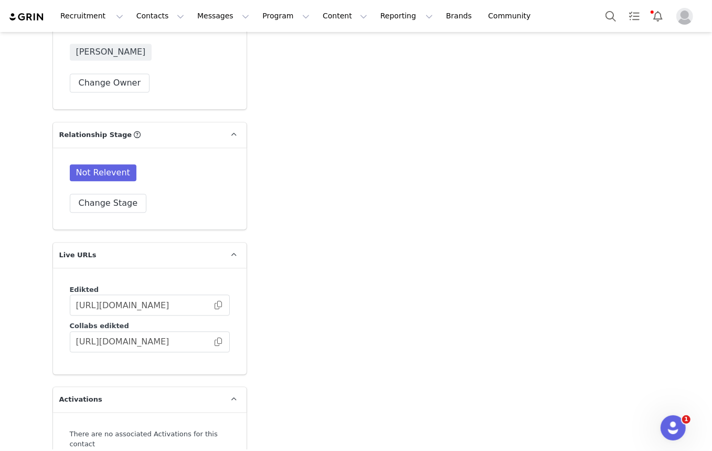
scroll to position [1757, 0]
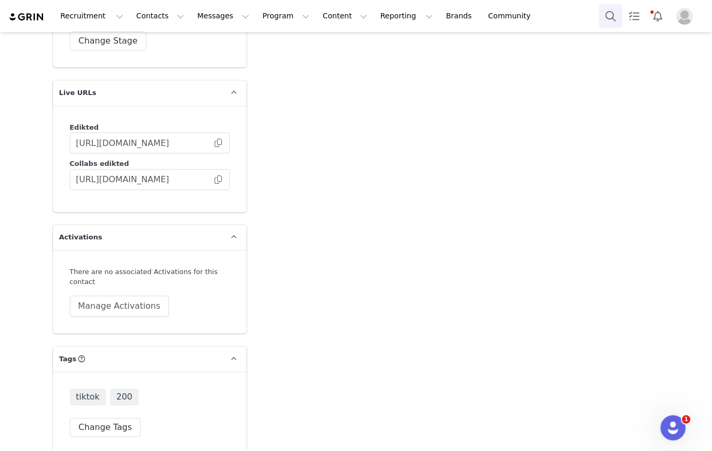
click at [605, 15] on button "Search" at bounding box center [610, 16] width 23 height 24
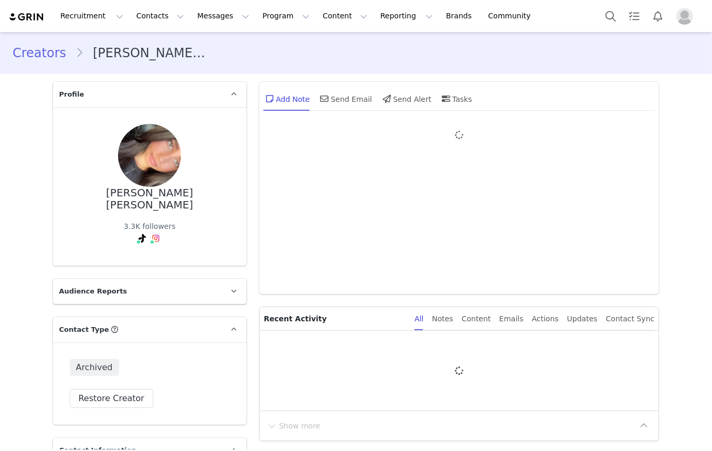
type input "+1 ([GEOGRAPHIC_DATA])"
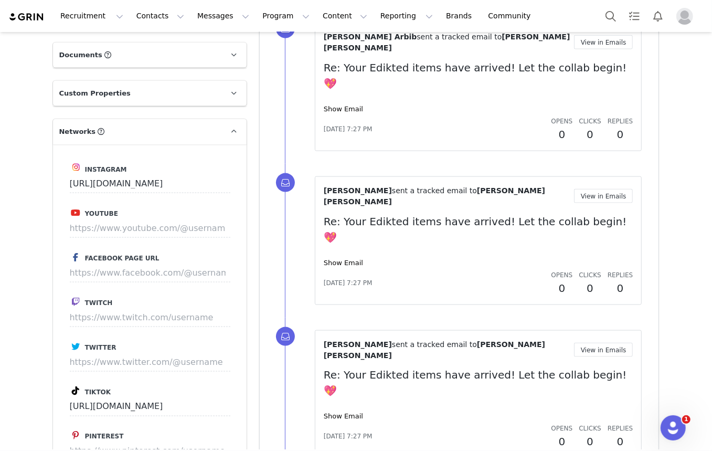
drag, startPoint x: 311, startPoint y: 216, endPoint x: 306, endPoint y: 64, distance: 152.2
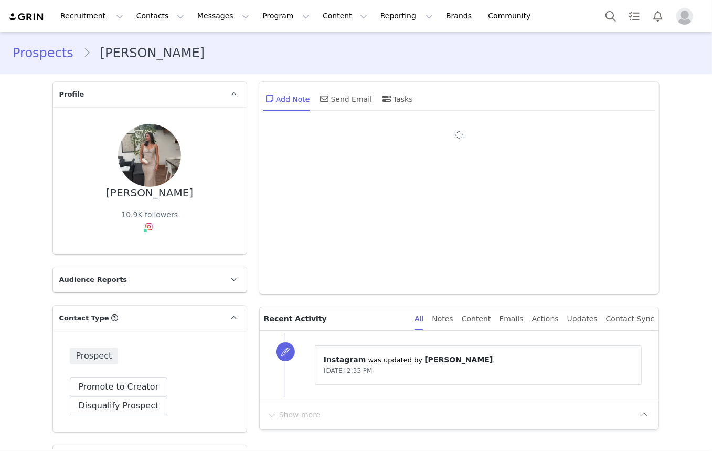
type input "+1 (United States)"
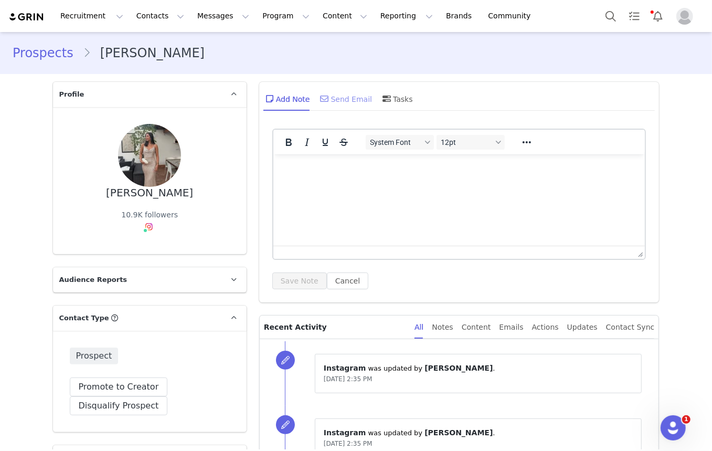
click at [352, 93] on div "Send Email" at bounding box center [345, 98] width 54 height 25
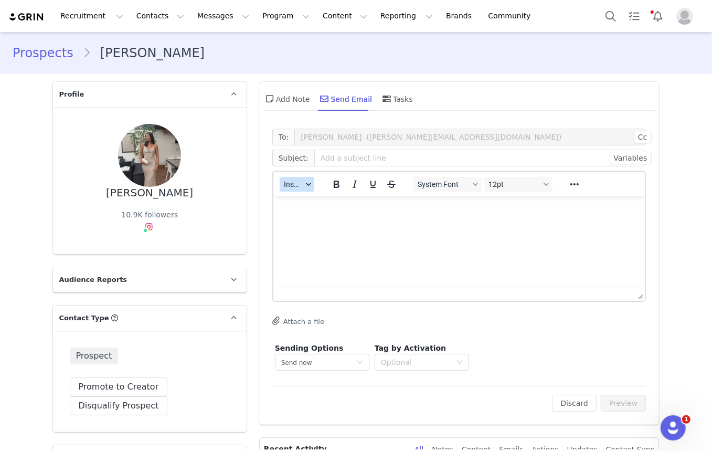
click at [298, 187] on button "Insert" at bounding box center [297, 184] width 35 height 15
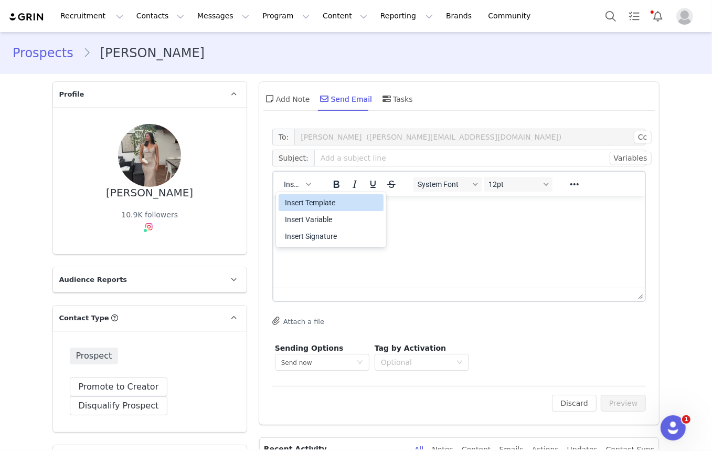
click at [320, 200] on div "Insert Template" at bounding box center [332, 202] width 94 height 13
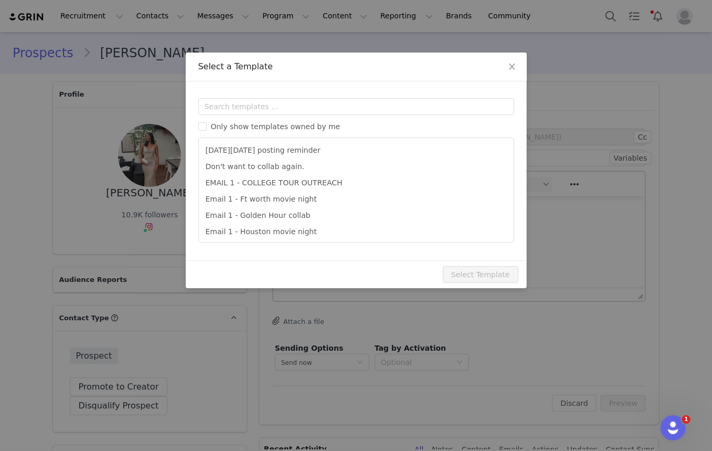
click at [284, 115] on div "Only show templates owned by me Black Friday posting reminder Don't want to col…" at bounding box center [356, 170] width 316 height 144
click at [285, 110] on input "text" at bounding box center [356, 106] width 316 height 17
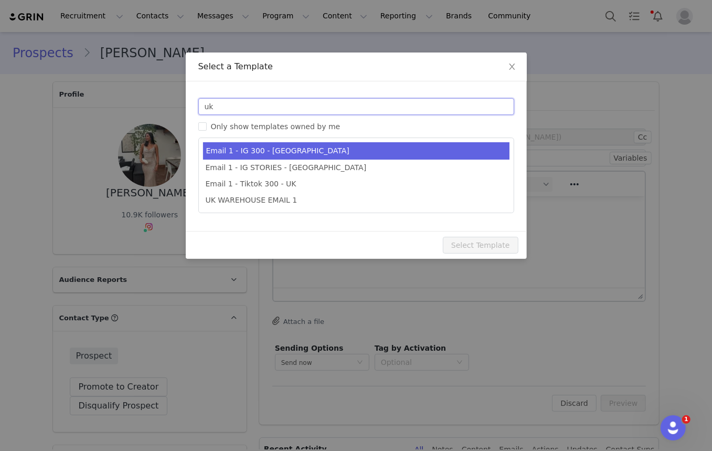
type input "uk"
type input "Collab with Edikted"
click at [293, 146] on li "Email 1 - IG 300 - UK" at bounding box center [356, 150] width 306 height 17
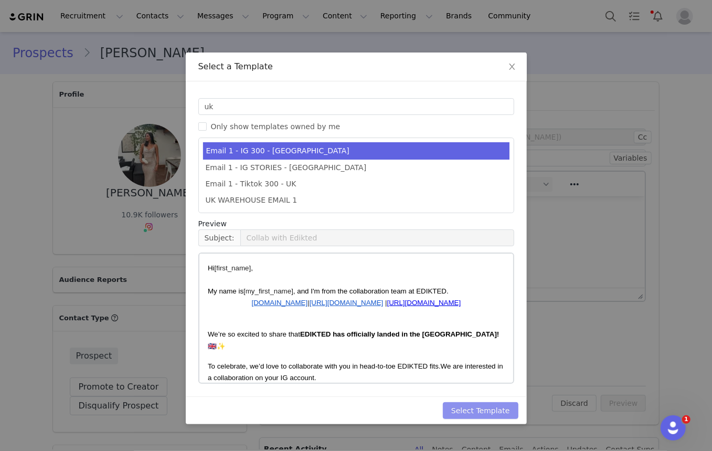
click at [495, 408] on button "Select Template" at bounding box center [481, 410] width 76 height 17
type input "Collab with Edikted"
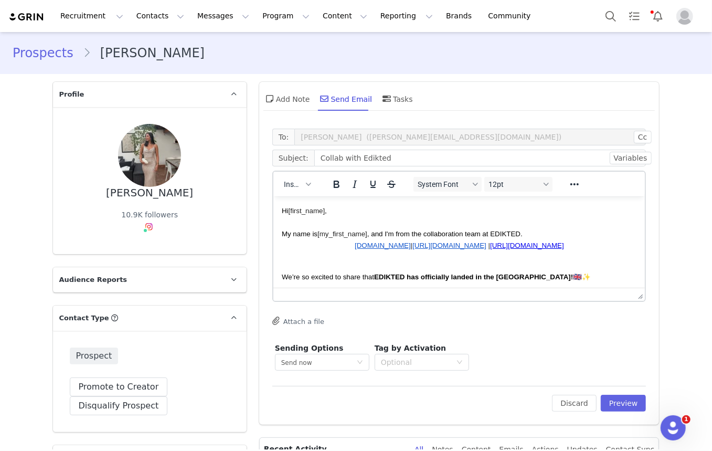
click at [642, 410] on div "Discard Preview" at bounding box center [599, 403] width 94 height 17
drag, startPoint x: 638, startPoint y: 404, endPoint x: 633, endPoint y: 400, distance: 6.0
click at [638, 404] on button "Preview" at bounding box center [624, 403] width 46 height 17
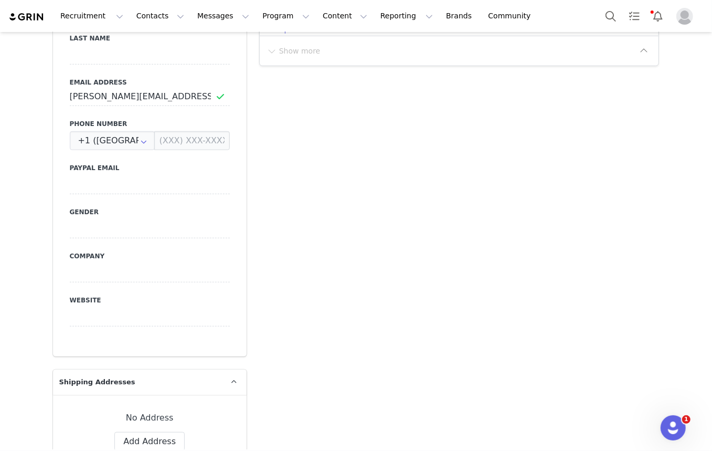
scroll to position [334, 0]
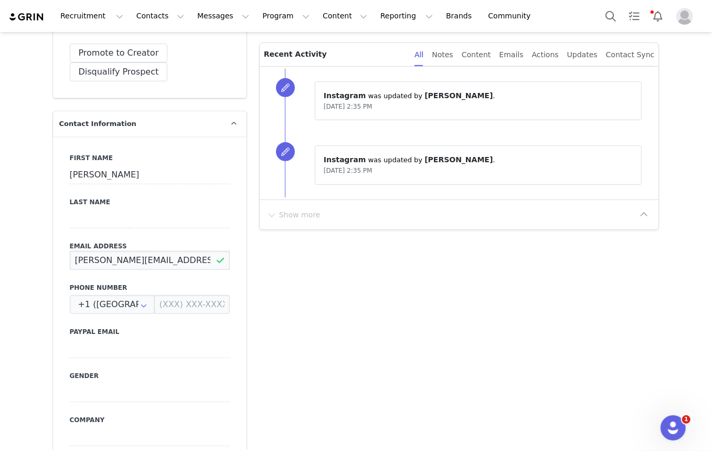
click at [171, 261] on input "kathy_owen@hotmail.co.uk" at bounding box center [150, 260] width 160 height 19
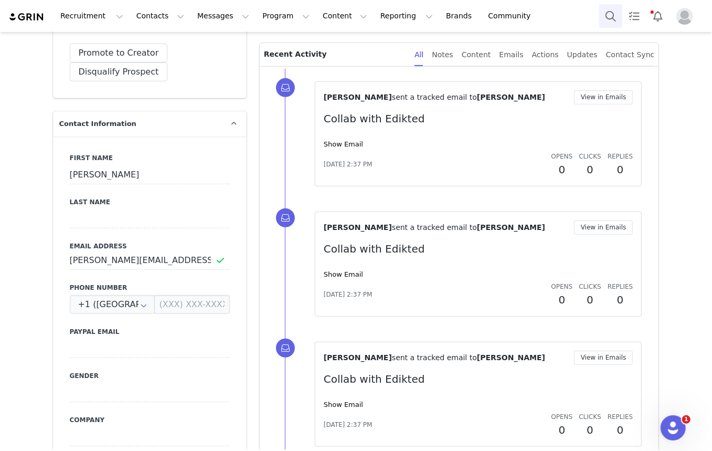
click at [614, 18] on button "Search" at bounding box center [610, 16] width 23 height 24
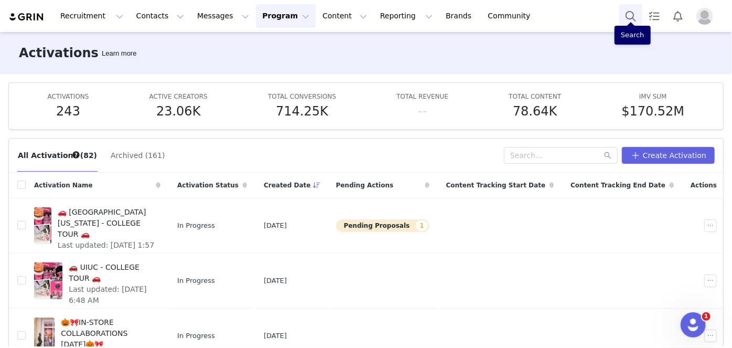
click at [628, 21] on button "Search" at bounding box center [631, 16] width 23 height 24
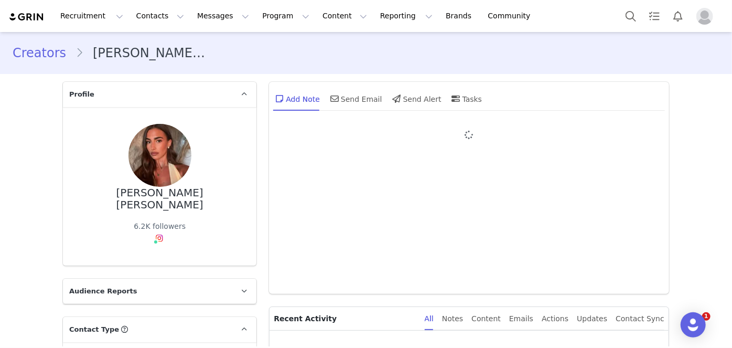
type input "+1 ([GEOGRAPHIC_DATA])"
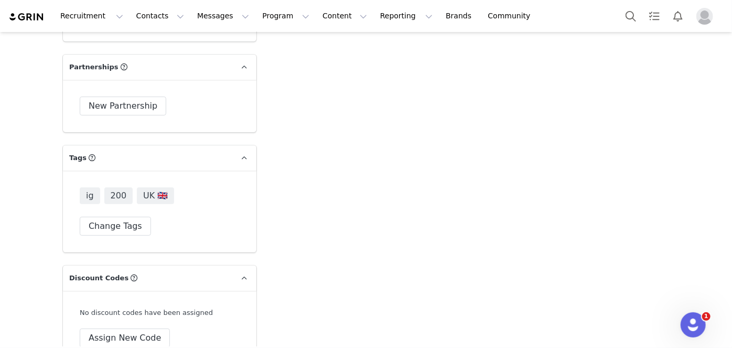
scroll to position [1955, 0]
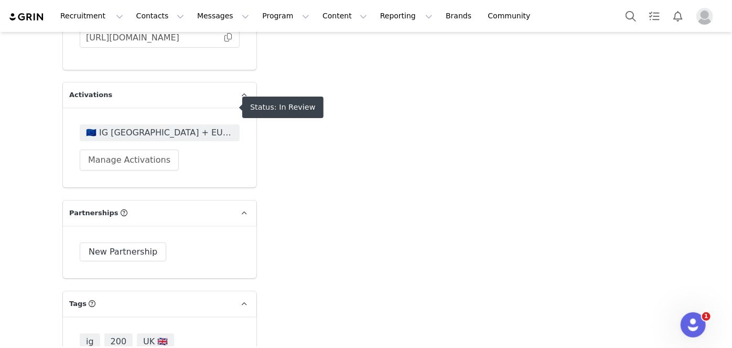
click at [110, 126] on span "🇪🇺 IG [GEOGRAPHIC_DATA] + EU 🇪🇺" at bounding box center [159, 132] width 147 height 13
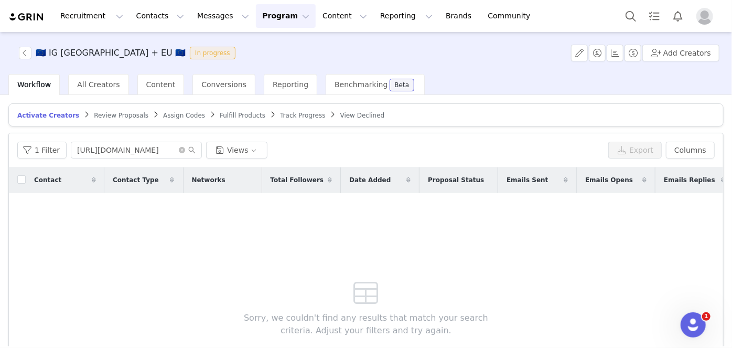
click at [118, 115] on span "Review Proposals" at bounding box center [121, 115] width 55 height 7
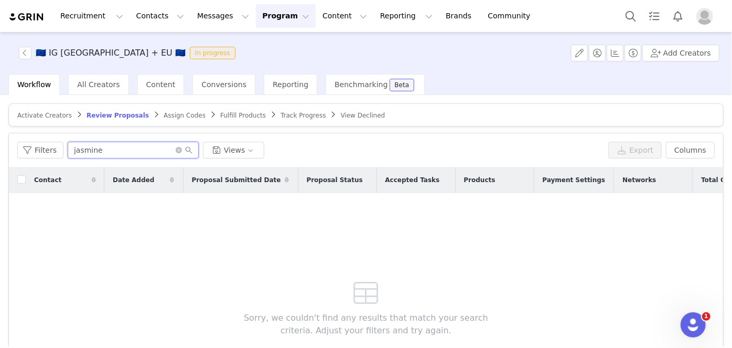
click at [91, 143] on input "jasmine" at bounding box center [133, 150] width 131 height 17
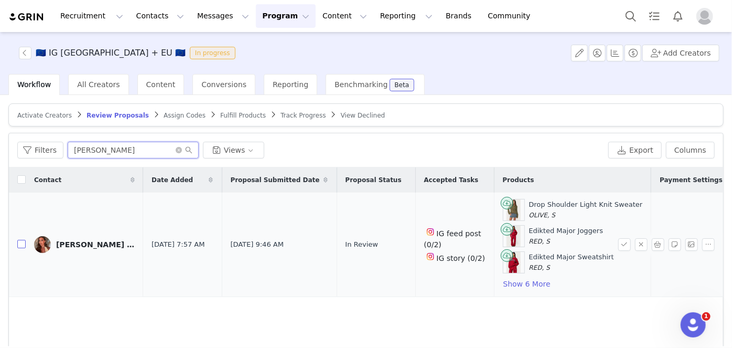
type input "[PERSON_NAME]"
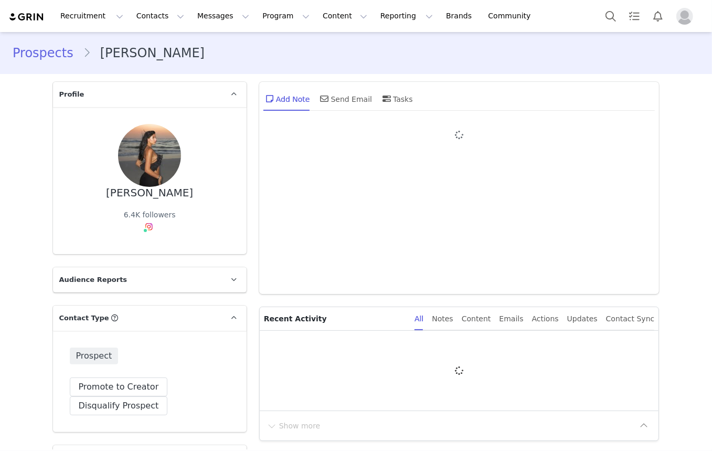
type input "+1 ([GEOGRAPHIC_DATA])"
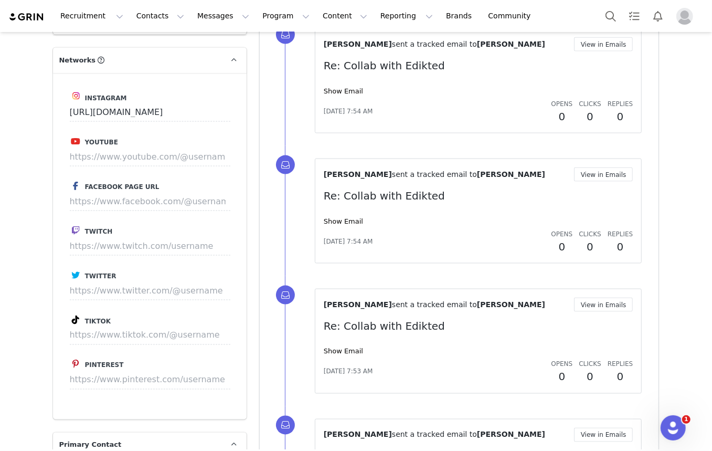
scroll to position [1097, 0]
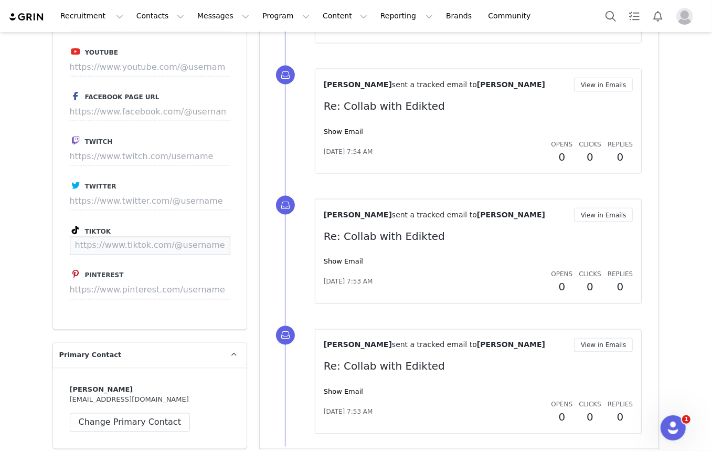
click at [174, 243] on input at bounding box center [150, 245] width 161 height 19
paste input "[EMAIL_ADDRESS][DOMAIN_NAME]"
click at [198, 248] on button "Save" at bounding box center [211, 245] width 38 height 19
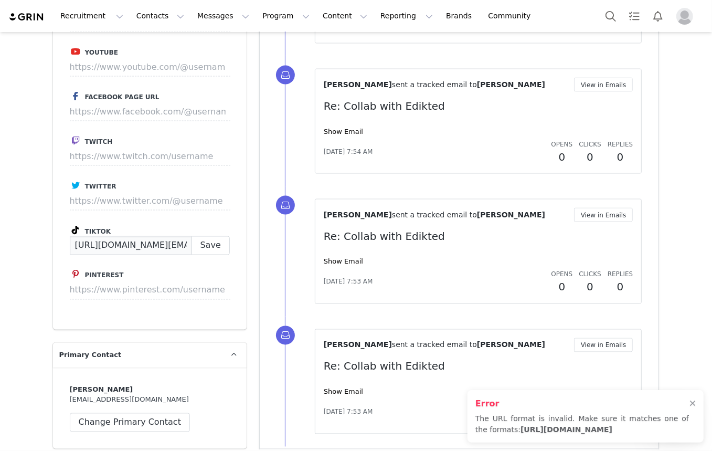
click at [173, 247] on input "[URL][DOMAIN_NAME][EMAIL_ADDRESS][DOMAIN_NAME]" at bounding box center [131, 245] width 122 height 19
click at [183, 243] on input "[URL][DOMAIN_NAME][EMAIL_ADDRESS][DOMAIN_NAME]" at bounding box center [131, 245] width 122 height 19
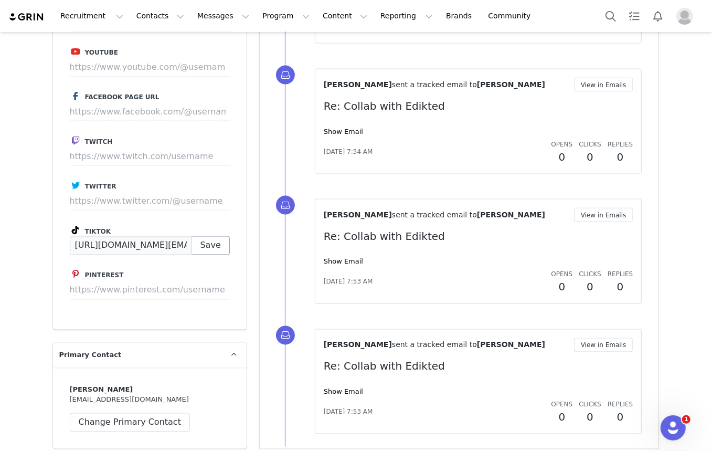
scroll to position [0, 68]
drag, startPoint x: 69, startPoint y: 245, endPoint x: 140, endPoint y: 246, distance: 70.8
click at [140, 246] on input "[URL][DOMAIN_NAME][EMAIL_ADDRESS][DOMAIN_NAME]" at bounding box center [131, 245] width 122 height 19
paste input "[URL][DOMAIN_NAME]"
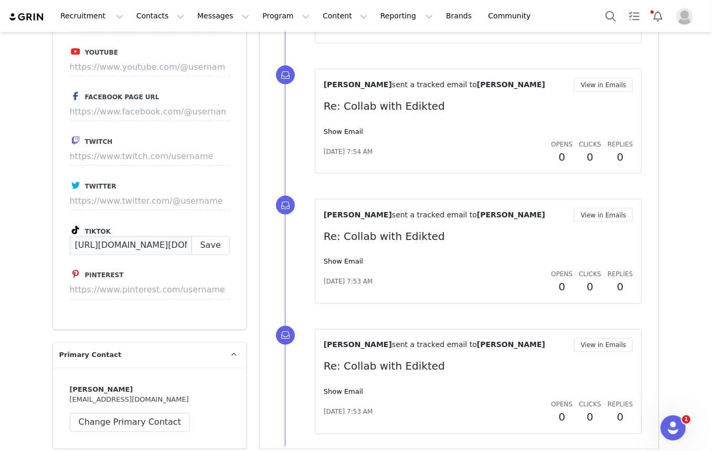
scroll to position [0, 166]
click at [200, 245] on button "Save" at bounding box center [211, 245] width 38 height 19
click at [163, 251] on input "https://www.tiktok.com/@@gmail.comhttps://www.tiktok.com/@vanaamien" at bounding box center [131, 245] width 122 height 19
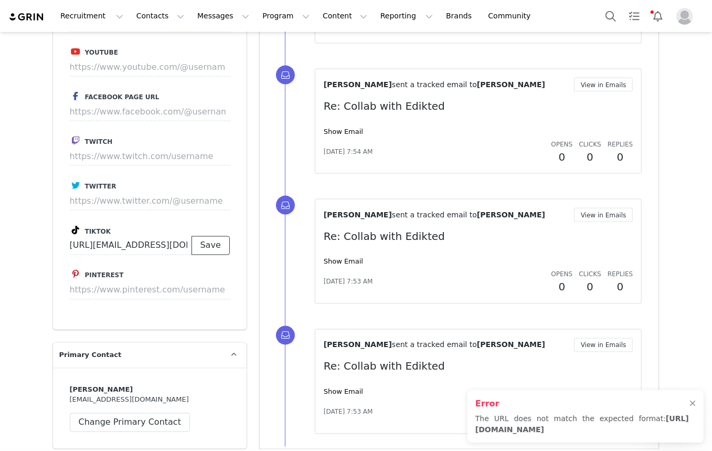
click at [198, 244] on button "Save" at bounding box center [211, 245] width 38 height 19
click at [144, 238] on input "https://www.tiktok.com/@gmail.comhttps://www.tiktok.com/@vanaamien" at bounding box center [131, 245] width 122 height 19
paste input "www.tiktok.com/@vanaami"
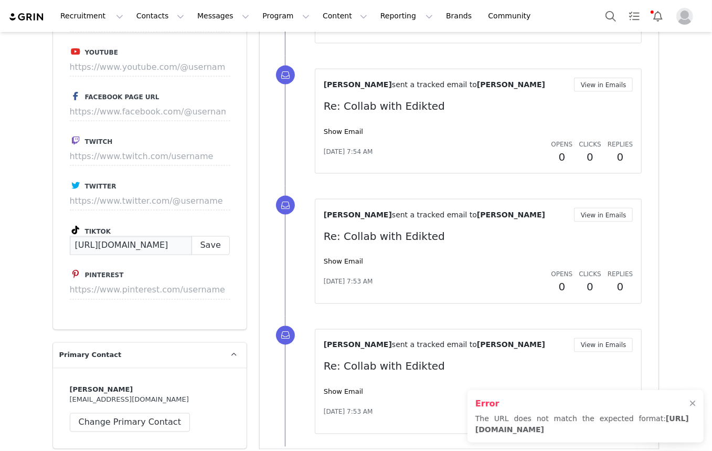
click at [165, 246] on input "https://www.tiktok.com/@vanaami" at bounding box center [131, 245] width 122 height 19
click at [199, 242] on button "Save" at bounding box center [211, 245] width 38 height 19
drag, startPoint x: 92, startPoint y: 244, endPoint x: 28, endPoint y: 241, distance: 64.1
click at [28, 241] on div "Prospects Ana Profile Ana 6.4K followers Audience Reports Request a detailed re…" at bounding box center [356, 28] width 712 height 2186
click at [159, 248] on input "https://www.tiktok.com/vanaami" at bounding box center [131, 245] width 122 height 19
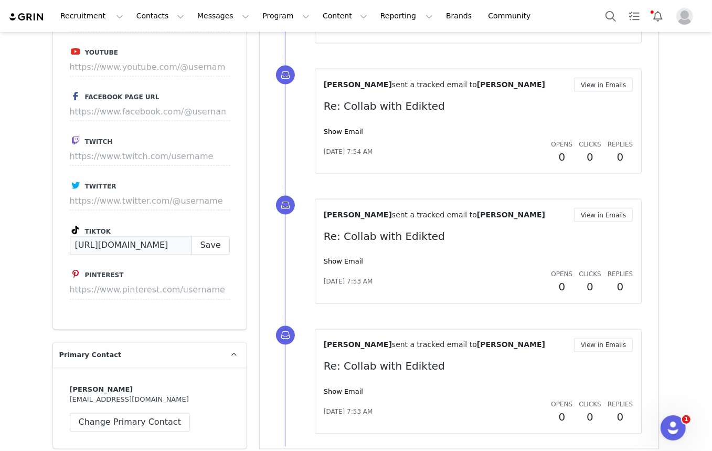
click at [165, 248] on input "https://www.tiktok.com/vanaami" at bounding box center [131, 245] width 122 height 19
click at [151, 241] on input "https://www.tiktok.com/vanaami" at bounding box center [131, 245] width 122 height 19
click at [174, 242] on input "https://www.tiktok.com/vanaami" at bounding box center [131, 245] width 122 height 19
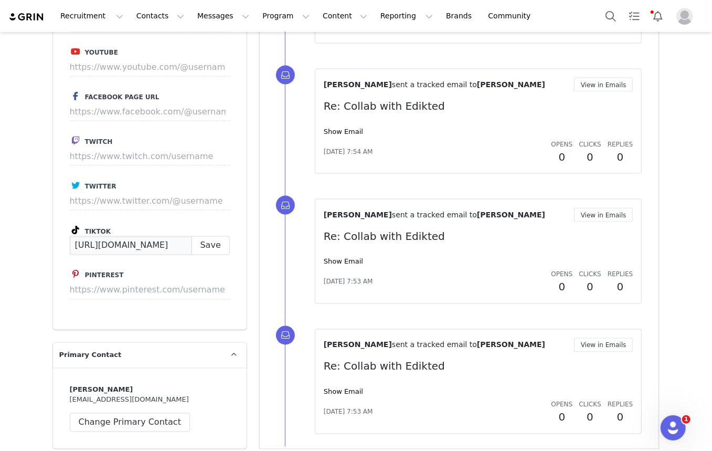
click at [174, 242] on input "https://www.tiktok.com/vanaami" at bounding box center [131, 245] width 122 height 19
paste input "@"
type input "https://www.tiktok.com/@vanaami"
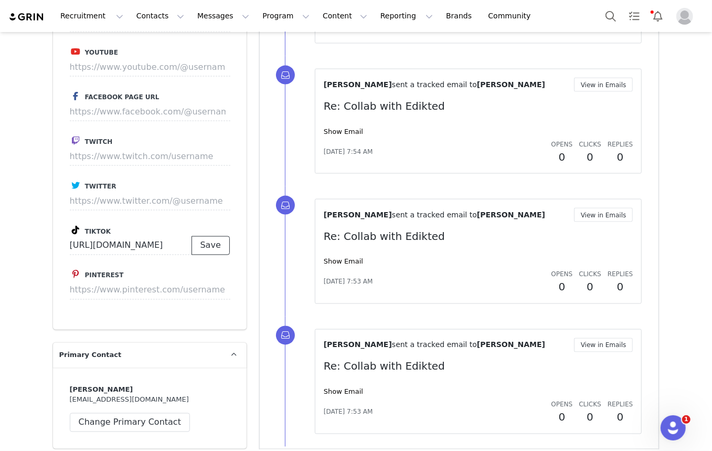
click at [196, 246] on button "Save" at bounding box center [211, 245] width 38 height 19
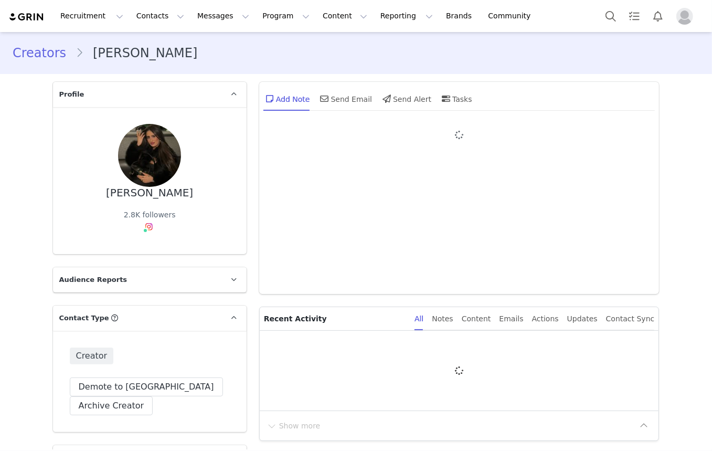
type input "+1 ([GEOGRAPHIC_DATA])"
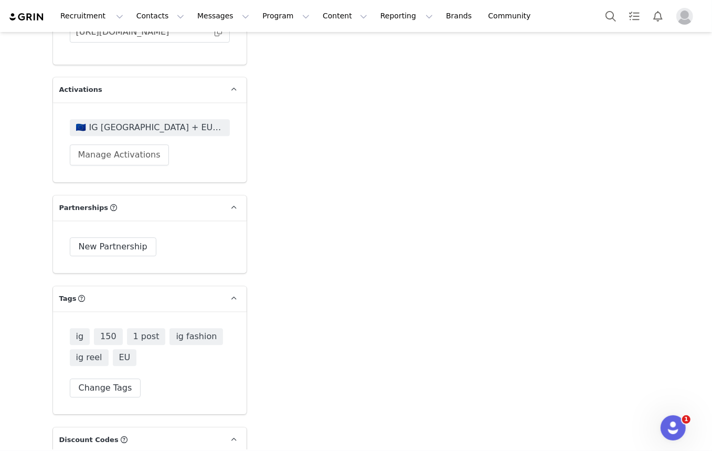
scroll to position [1923, 0]
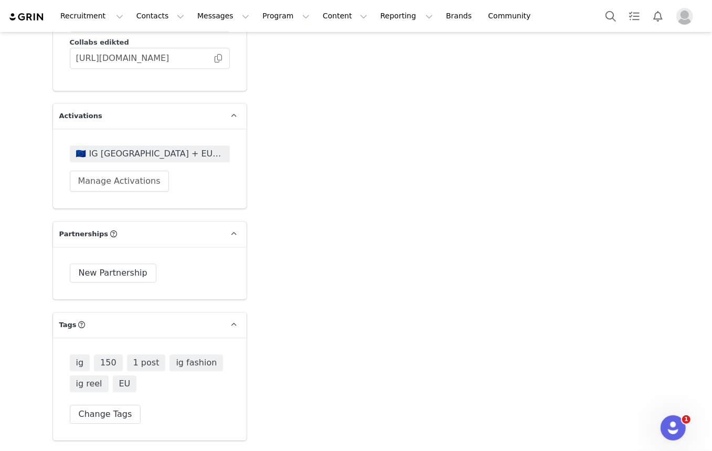
click at [115, 147] on span "🇪🇺 IG [GEOGRAPHIC_DATA] + EU 🇪🇺" at bounding box center [149, 153] width 147 height 13
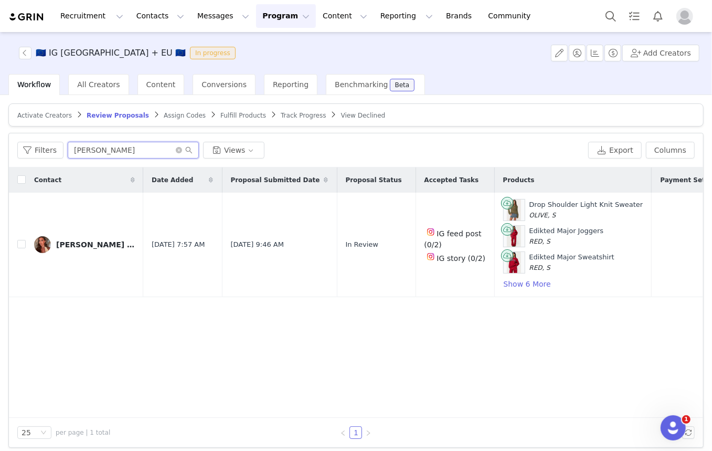
click at [125, 144] on input "[PERSON_NAME]" at bounding box center [133, 150] width 131 height 17
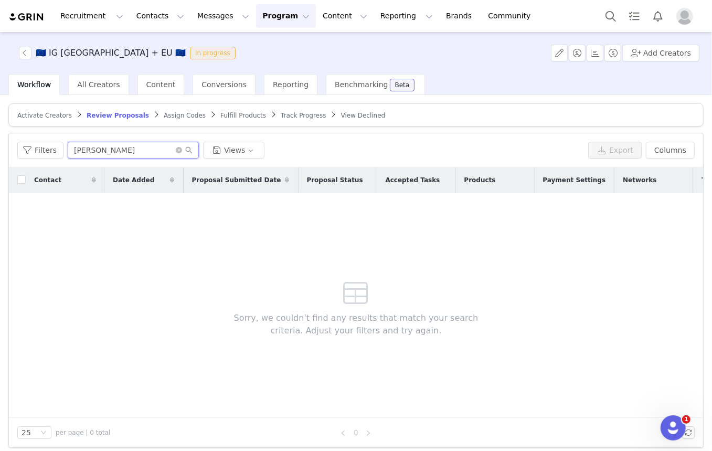
type input "[PERSON_NAME]"
click at [57, 112] on span "Activate Creators" at bounding box center [44, 115] width 55 height 7
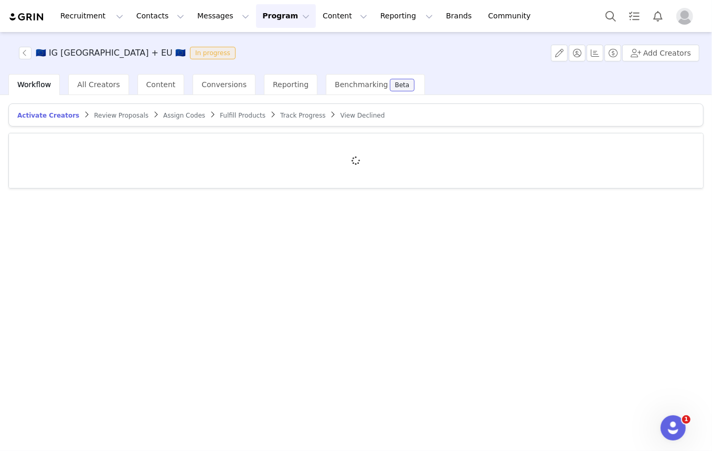
click at [92, 147] on div at bounding box center [356, 160] width 694 height 55
click at [103, 144] on div at bounding box center [356, 160] width 694 height 55
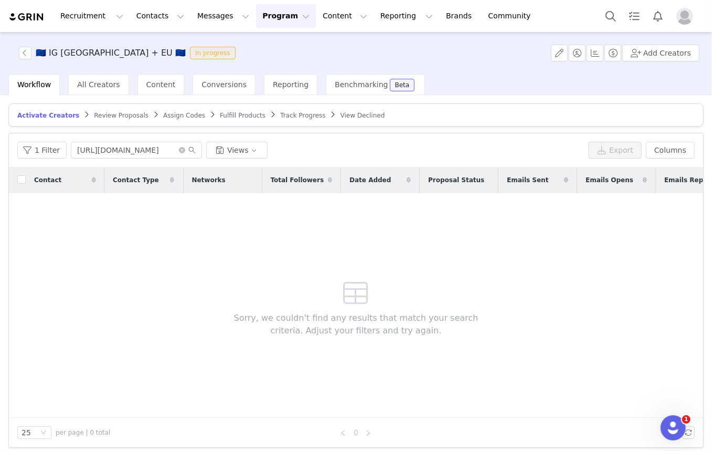
click at [103, 144] on input "[URL][DOMAIN_NAME]" at bounding box center [136, 150] width 131 height 17
type input "[PERSON_NAME]"
click at [225, 113] on span "Fulfill Products" at bounding box center [243, 115] width 46 height 7
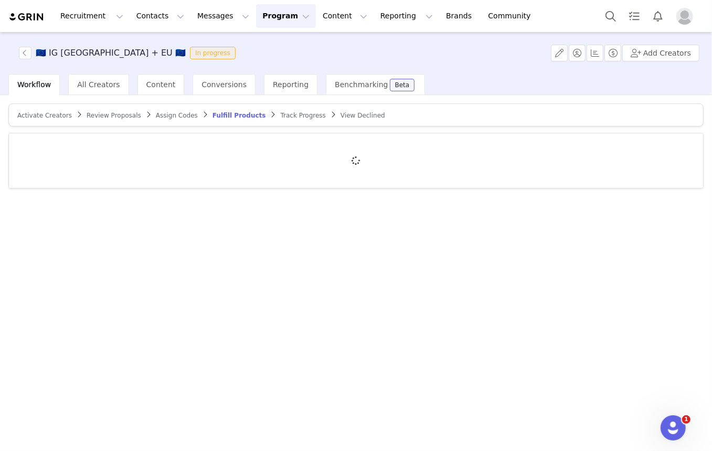
click at [137, 145] on div at bounding box center [356, 160] width 694 height 55
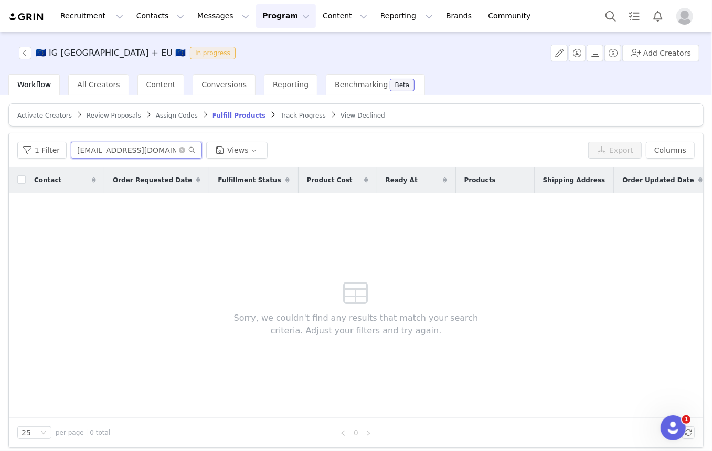
click at [136, 144] on input "[EMAIL_ADDRESS][DOMAIN_NAME]" at bounding box center [136, 150] width 131 height 17
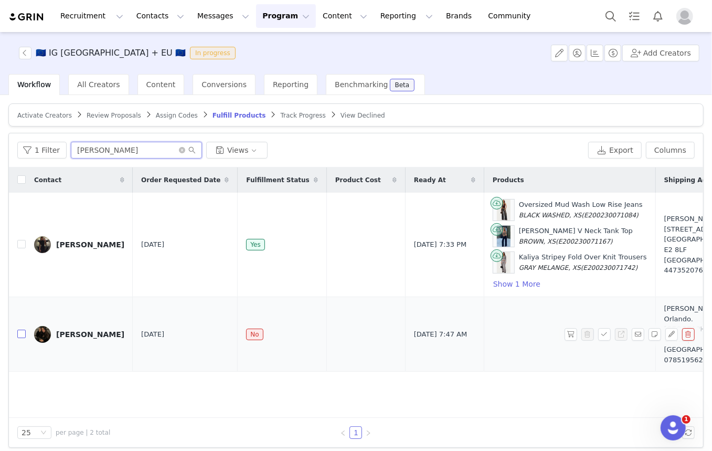
type input "[PERSON_NAME]"
click at [18, 333] on label at bounding box center [21, 333] width 8 height 11
click at [18, 333] on input "checkbox" at bounding box center [21, 333] width 8 height 8
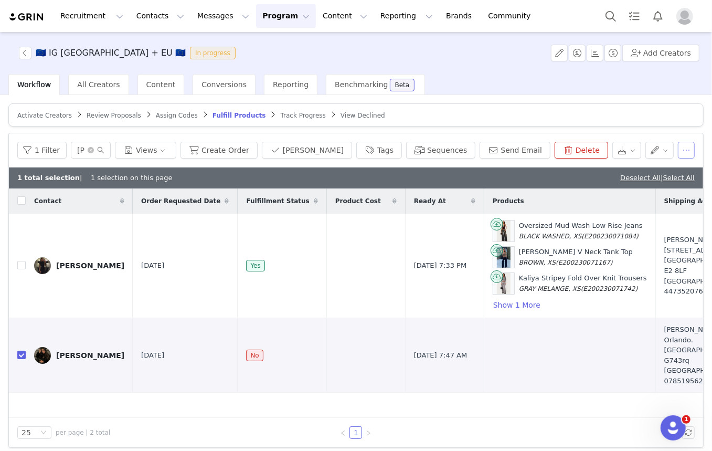
click at [683, 152] on button "button" at bounding box center [686, 150] width 17 height 17
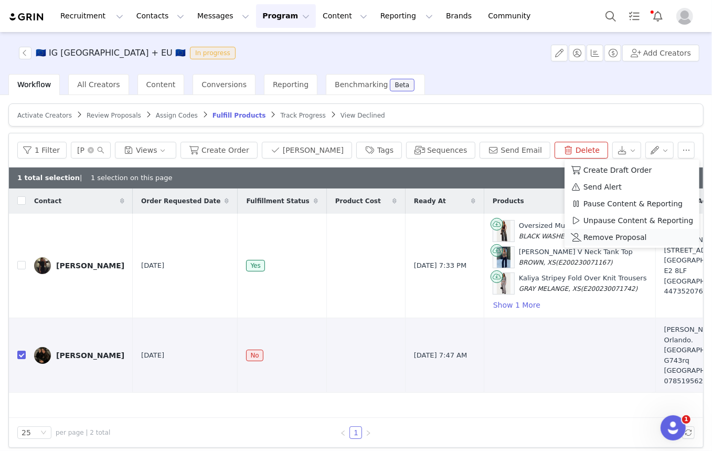
click at [611, 233] on span "Remove Proposal" at bounding box center [614, 237] width 63 height 12
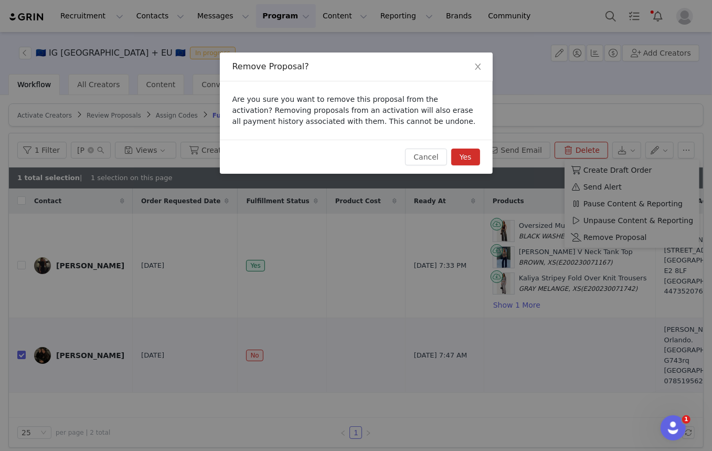
click at [469, 157] on button "Yes" at bounding box center [465, 156] width 29 height 17
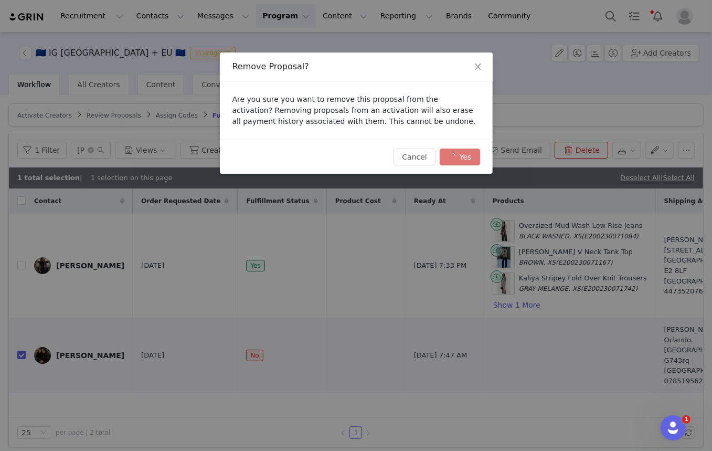
checkbox input "false"
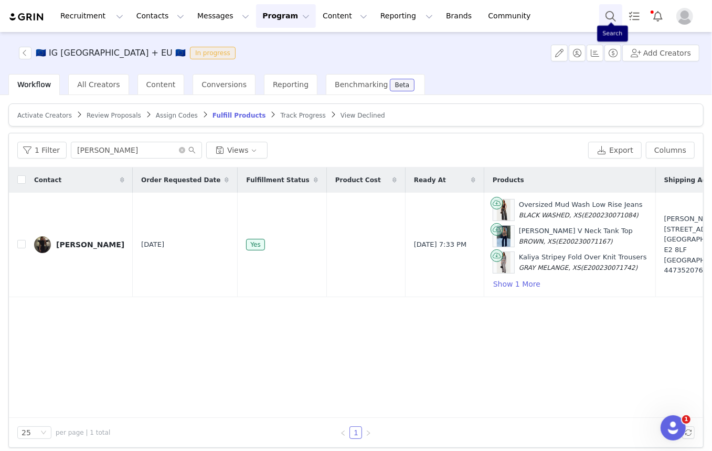
click at [612, 15] on button "Search" at bounding box center [610, 16] width 23 height 24
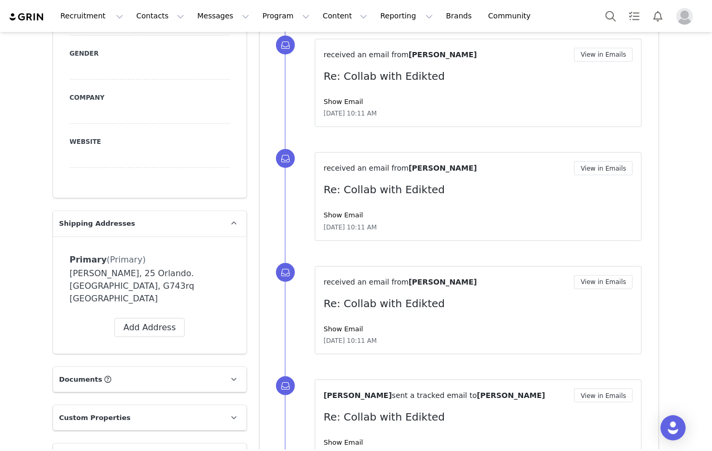
type input "+1 ([GEOGRAPHIC_DATA])"
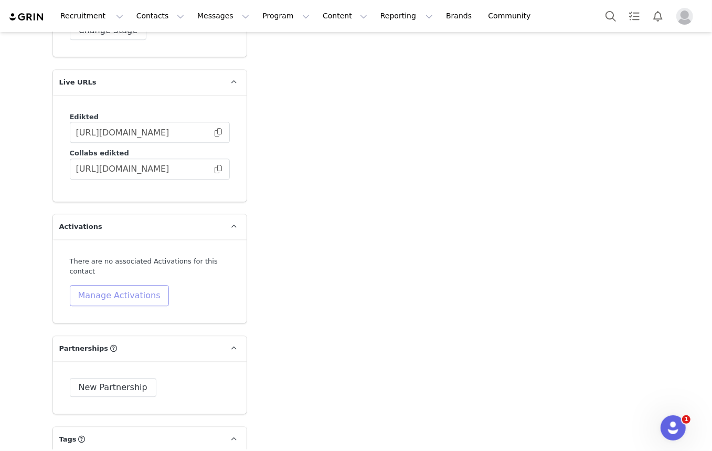
click at [137, 285] on button "Manage Activations" at bounding box center [119, 295] width 99 height 21
click at [139, 310] on div "Select Activation" at bounding box center [90, 313] width 122 height 17
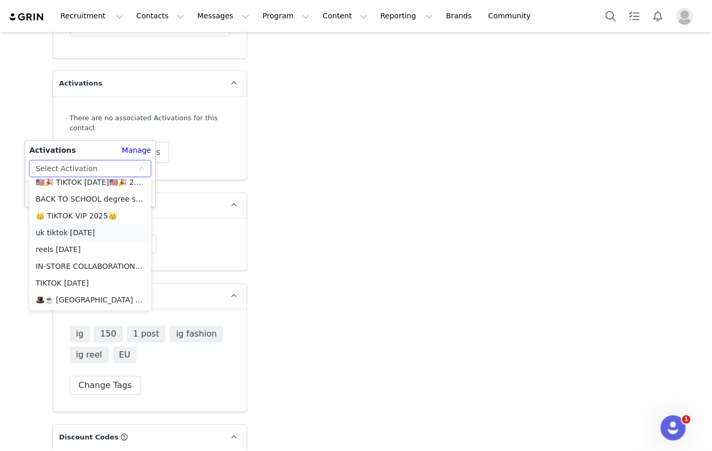
scroll to position [1249, 0]
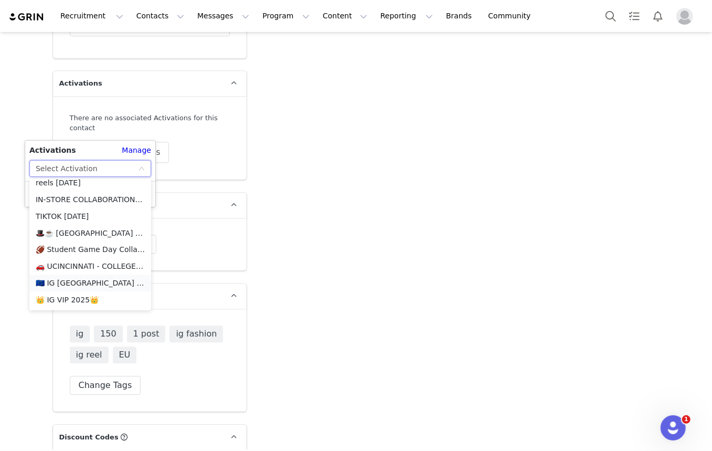
click at [90, 282] on li "🇪🇺 IG [GEOGRAPHIC_DATA] + EU 🇪🇺" at bounding box center [90, 283] width 122 height 17
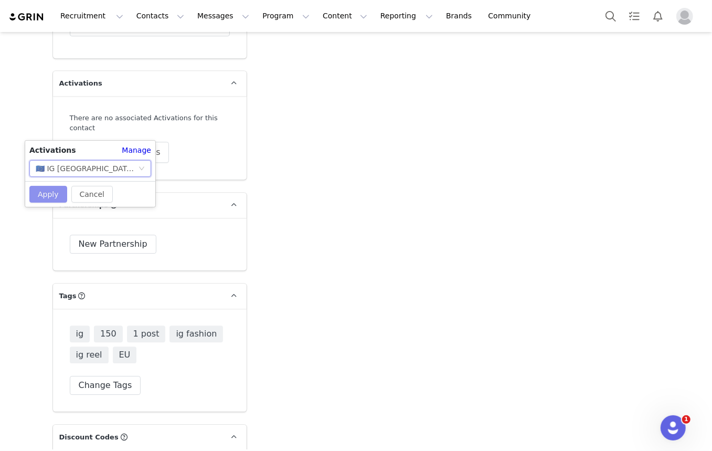
click at [53, 193] on button "Apply" at bounding box center [48, 194] width 38 height 17
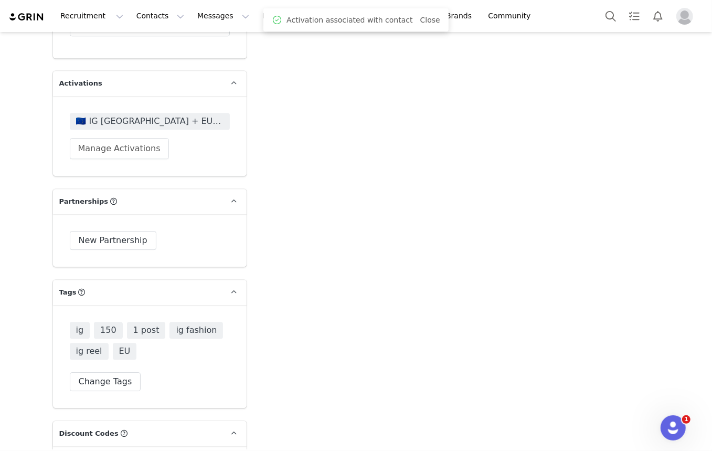
click at [111, 115] on span "🇪🇺 IG [GEOGRAPHIC_DATA] + EU 🇪🇺" at bounding box center [149, 121] width 147 height 13
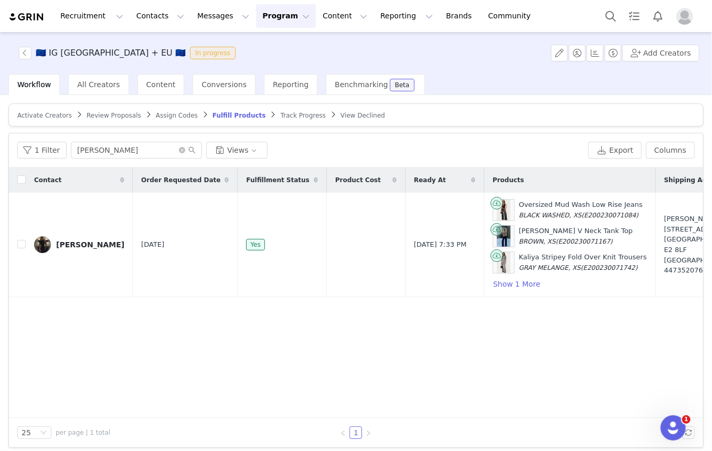
click at [57, 120] on article "Activate Creators Review Proposals Assign Codes Fulfill Products Track Progress…" at bounding box center [355, 114] width 695 height 23
click at [56, 115] on span "Activate Creators" at bounding box center [44, 115] width 55 height 7
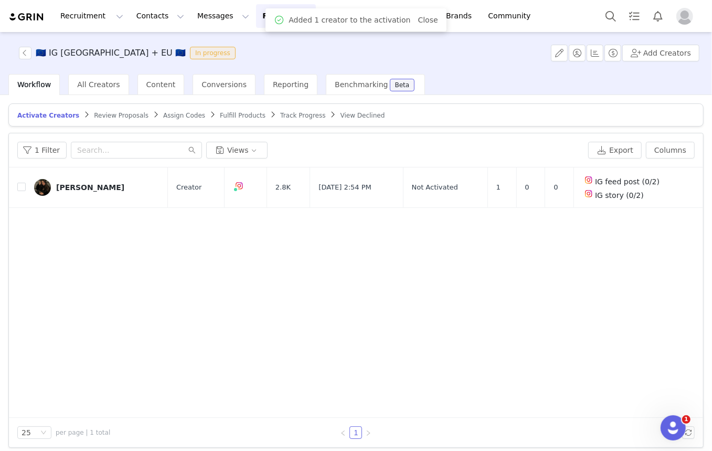
click at [76, 168] on td "[PERSON_NAME]" at bounding box center [97, 187] width 142 height 40
click at [100, 152] on input "text" at bounding box center [136, 150] width 131 height 17
click at [26, 189] on td "[PERSON_NAME]" at bounding box center [97, 187] width 142 height 40
click at [22, 188] on input "checkbox" at bounding box center [21, 187] width 8 height 8
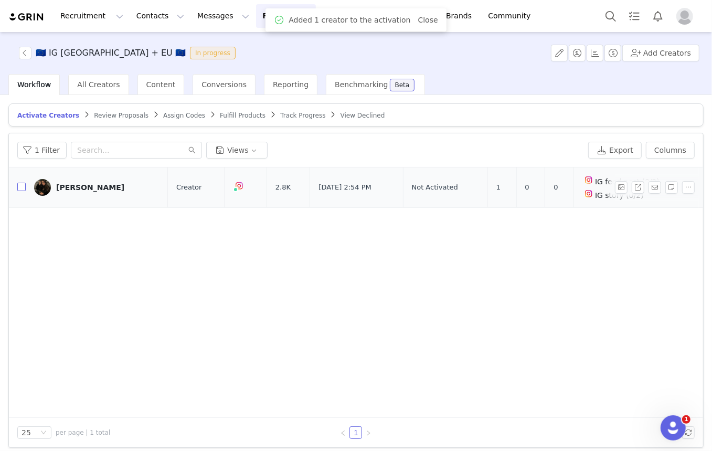
checkbox input "true"
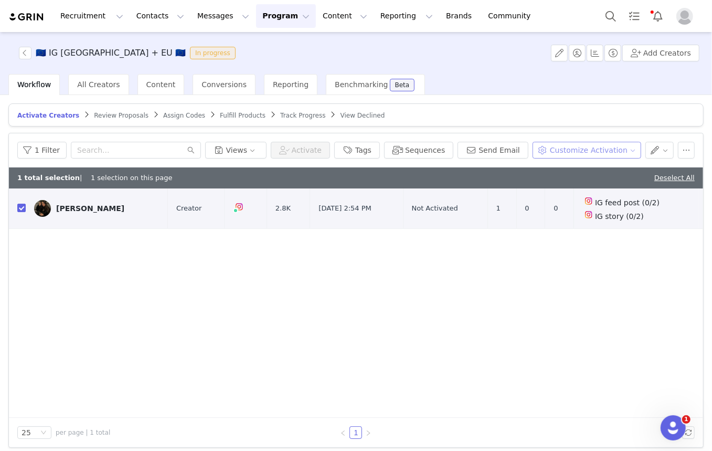
click at [581, 147] on button "Customize Activation" at bounding box center [587, 150] width 109 height 17
click at [570, 171] on span "Edit Product Selection" at bounding box center [594, 170] width 81 height 12
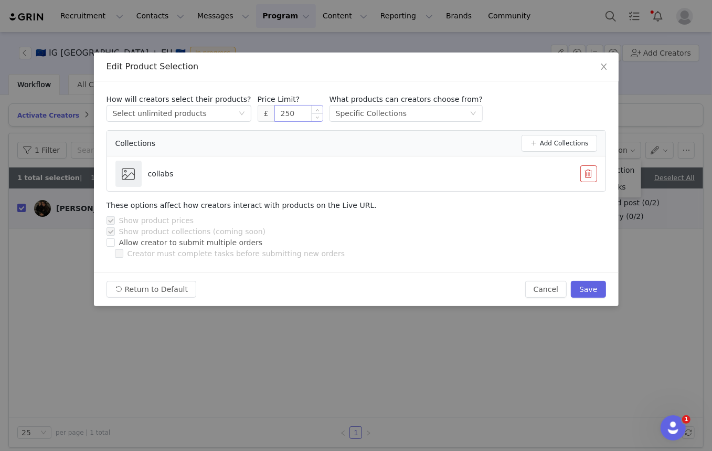
click at [296, 118] on input "250" at bounding box center [299, 113] width 48 height 16
click at [588, 291] on button "Save" at bounding box center [588, 289] width 35 height 17
type input "250"
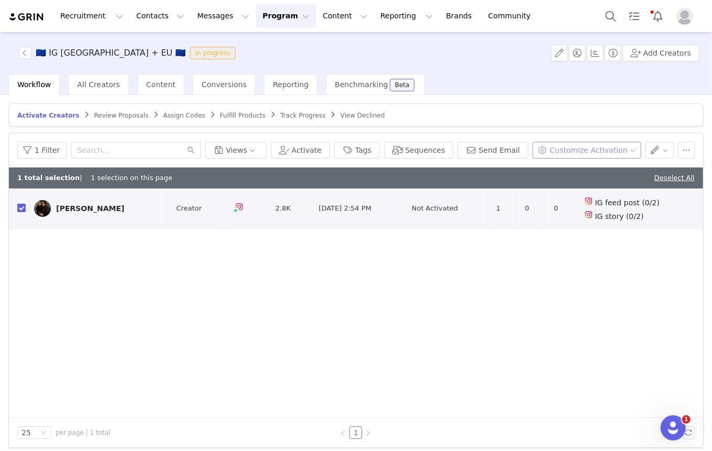
click at [597, 144] on button "Customize Activation" at bounding box center [587, 150] width 109 height 17
click at [582, 186] on span "Edit Available Tasks" at bounding box center [590, 187] width 72 height 12
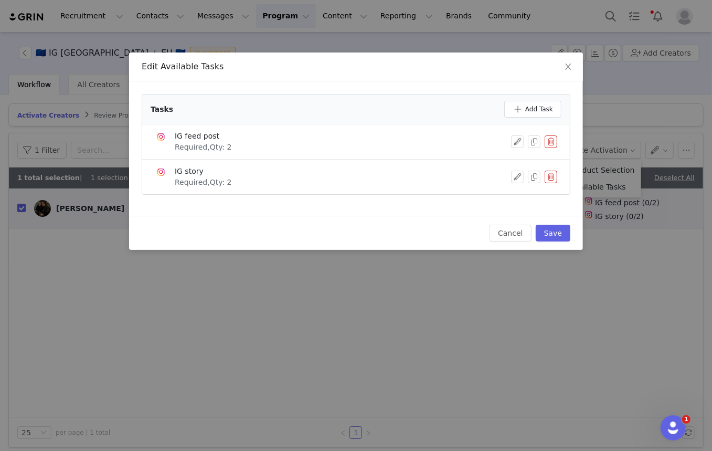
click at [549, 142] on button "button" at bounding box center [551, 141] width 13 height 13
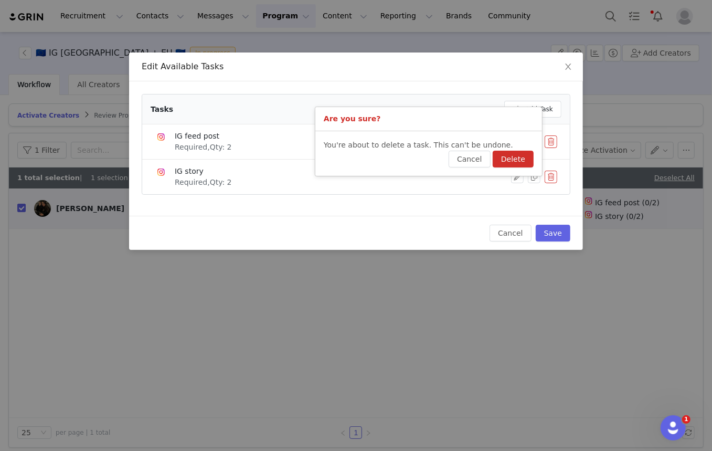
click at [524, 156] on button "Delete" at bounding box center [513, 159] width 41 height 17
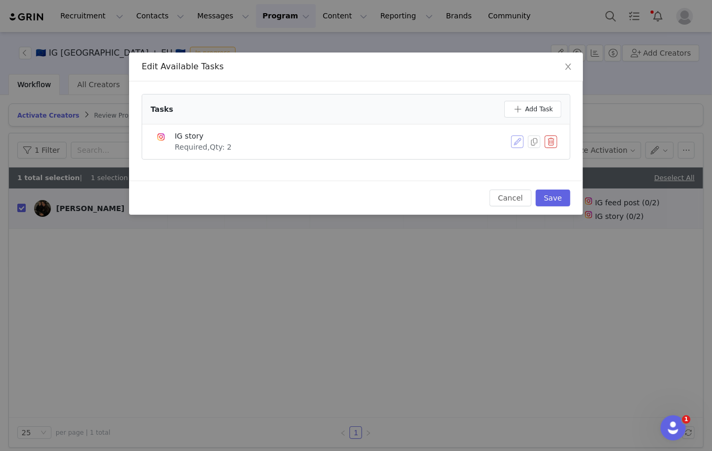
click at [516, 144] on button "button" at bounding box center [517, 141] width 13 height 13
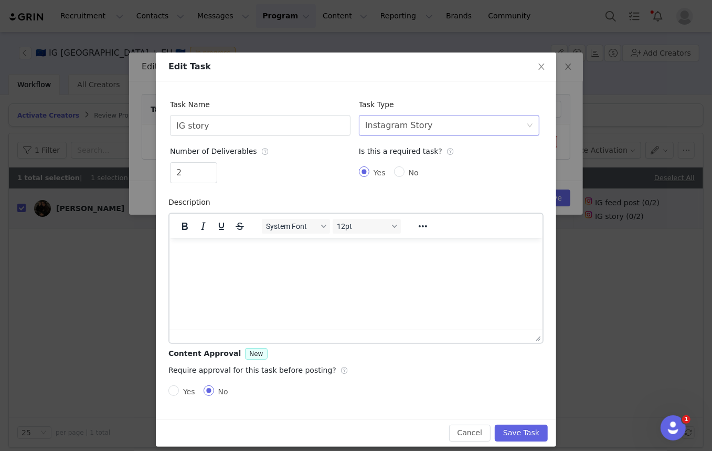
click at [394, 124] on div "Instagram Story" at bounding box center [399, 125] width 68 height 20
click at [391, 131] on div "Instagram Story" at bounding box center [399, 125] width 68 height 20
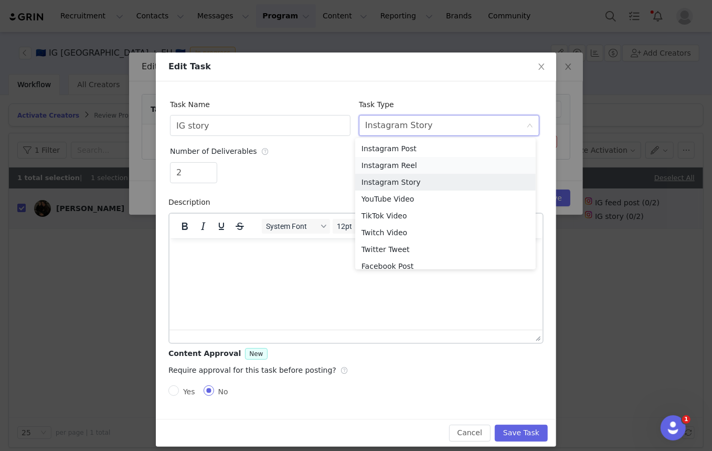
click at [398, 167] on li "Instagram Reel" at bounding box center [445, 165] width 180 height 17
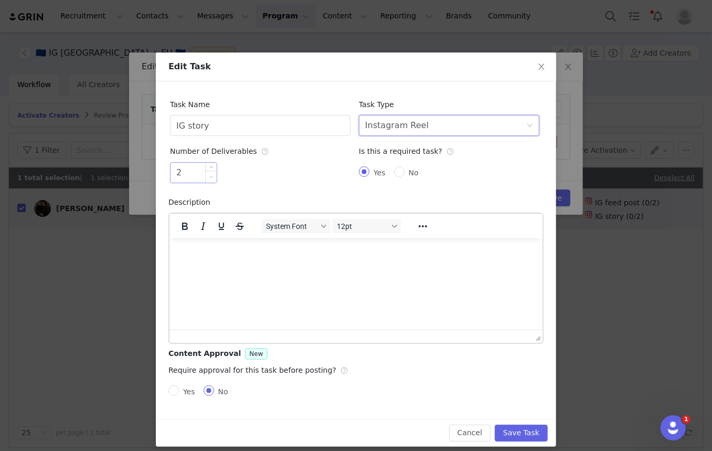
type input "1"
click at [210, 175] on icon "icon: down" at bounding box center [212, 177] width 4 height 4
click at [213, 127] on input "IG story" at bounding box center [260, 125] width 180 height 21
click at [213, 126] on input "IG story" at bounding box center [260, 125] width 180 height 21
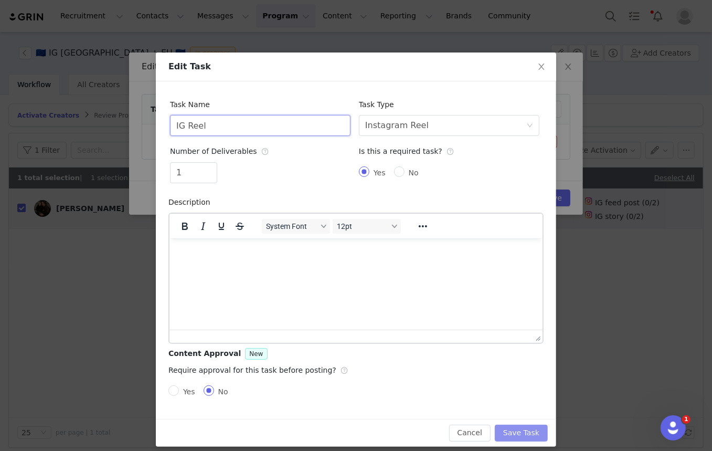
type input "IG Reel"
drag, startPoint x: 514, startPoint y: 432, endPoint x: 529, endPoint y: 353, distance: 80.7
click at [515, 432] on button "Save Task" at bounding box center [521, 432] width 53 height 17
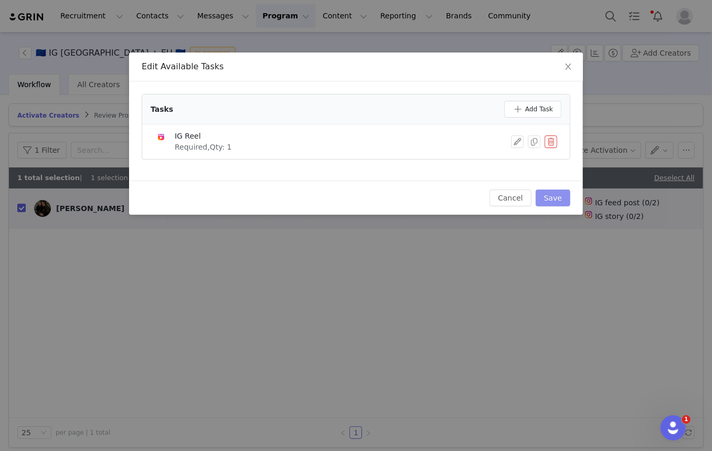
click at [546, 195] on button "Save" at bounding box center [553, 197] width 35 height 17
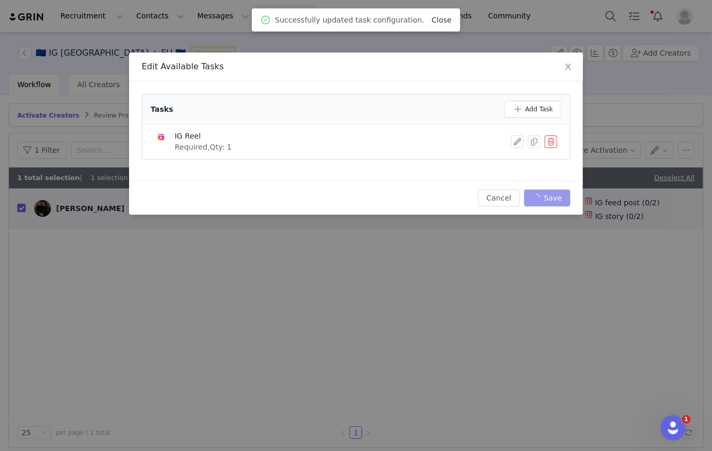
click at [432, 18] on link "Close" at bounding box center [442, 20] width 20 height 8
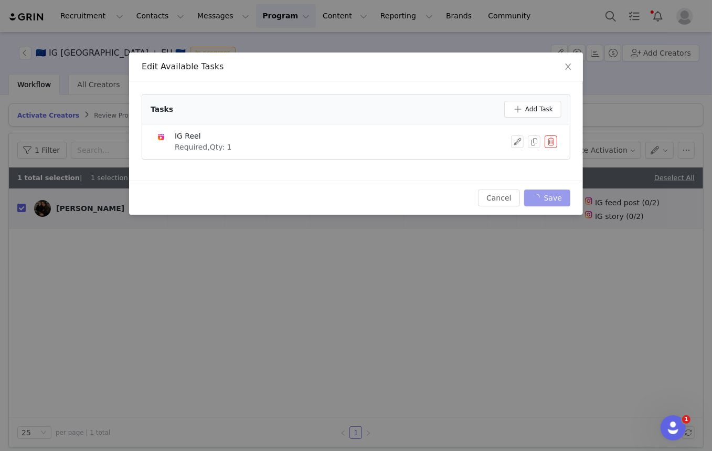
click at [540, 198] on div "Cancel Save" at bounding box center [524, 197] width 92 height 17
click at [567, 64] on icon "icon: close" at bounding box center [568, 66] width 8 height 8
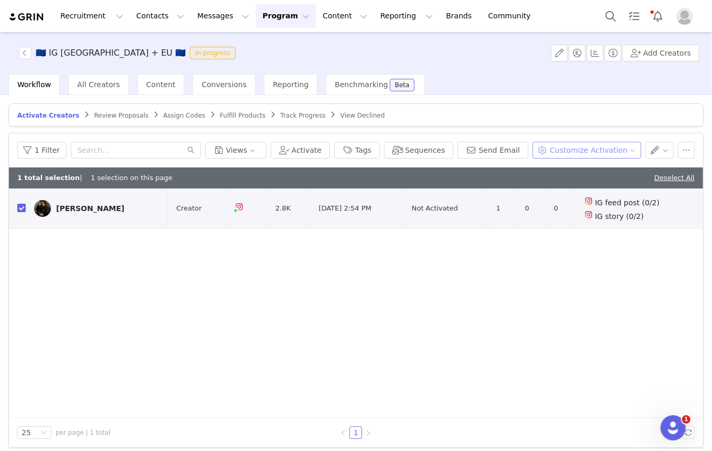
click at [573, 150] on button "Customize Activation" at bounding box center [587, 150] width 109 height 17
click at [558, 182] on span "Edit Available Tasks" at bounding box center [590, 187] width 72 height 12
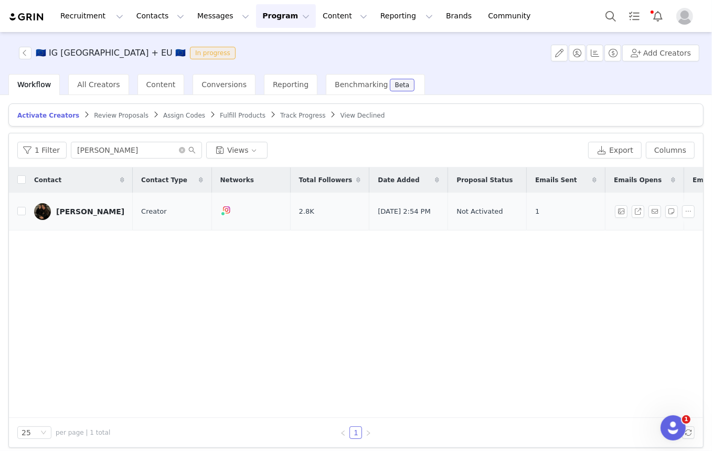
click at [21, 214] on td at bounding box center [17, 212] width 17 height 38
click at [21, 211] on input "checkbox" at bounding box center [21, 211] width 8 height 8
checkbox input "true"
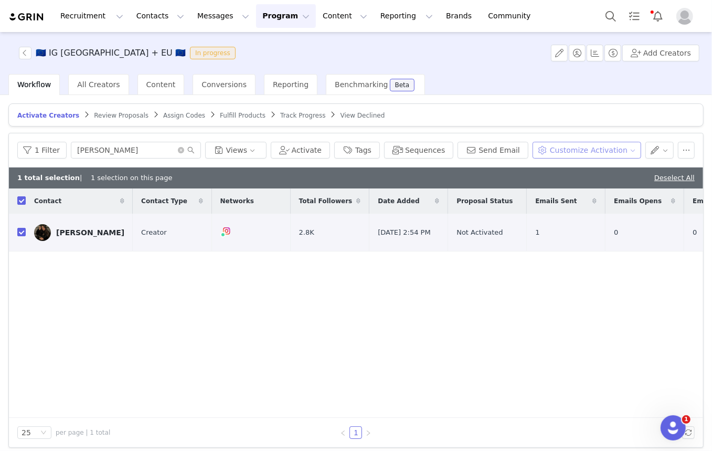
click at [551, 144] on button "Customize Activation" at bounding box center [587, 150] width 109 height 17
click at [568, 186] on span "Edit Available Tasks" at bounding box center [590, 187] width 72 height 12
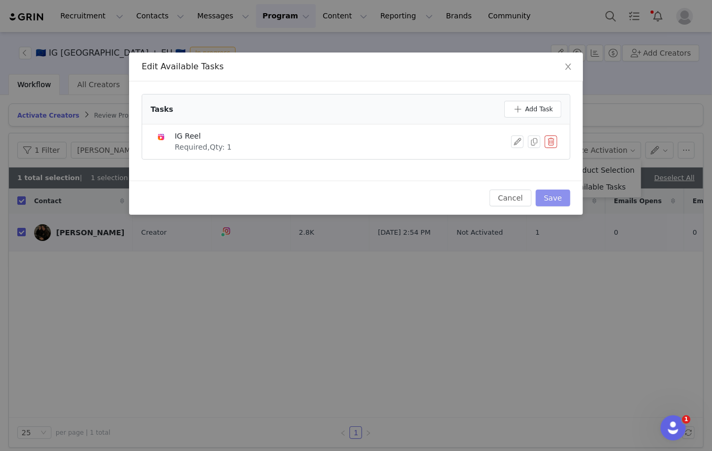
click at [556, 199] on button "Save" at bounding box center [553, 197] width 35 height 17
